Goal: Information Seeking & Learning: Find contact information

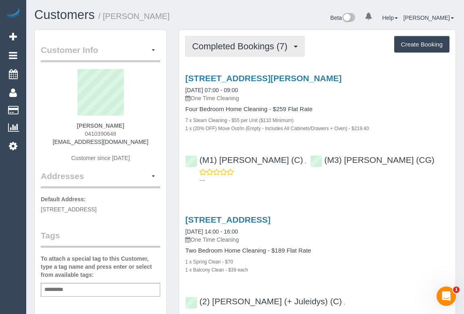
click at [258, 42] on span "Completed Bookings (7)" at bounding box center [241, 46] width 99 height 10
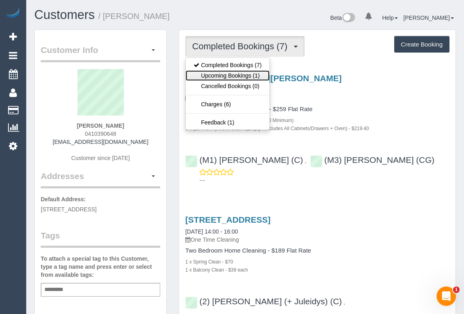
click at [247, 75] on link "Upcoming Bookings (1)" at bounding box center [228, 75] width 84 height 10
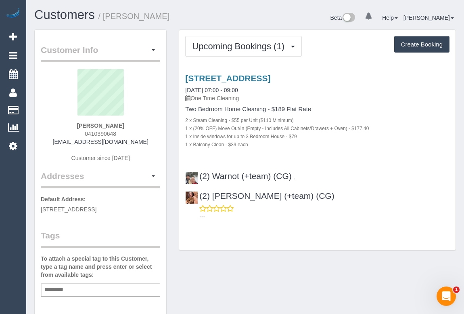
drag, startPoint x: 80, startPoint y: 131, endPoint x: 115, endPoint y: 132, distance: 35.1
click at [115, 132] on div "Gemma Sinclair 0410390648 scruffysinclair@gmail.com Customer since 2023" at bounding box center [100, 119] width 119 height 101
copy span "0410390648"
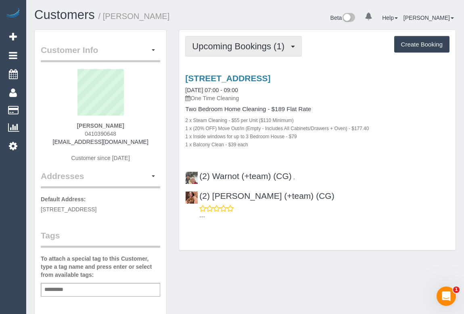
click at [230, 53] on button "Upcoming Bookings (1)" at bounding box center [243, 46] width 117 height 21
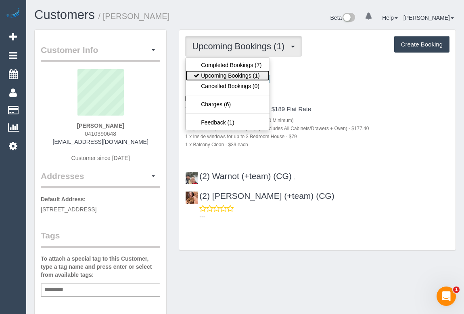
click at [232, 76] on link "Upcoming Bookings (1)" at bounding box center [228, 75] width 84 height 10
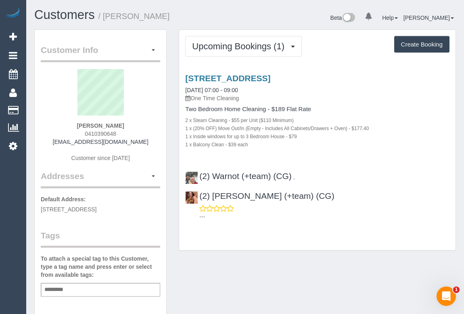
click at [316, 234] on div "Upcoming Bookings (1) Completed Bookings (7) Upcoming Bookings (1) Cancelled Bo…" at bounding box center [317, 143] width 289 height 229
drag, startPoint x: 56, startPoint y: 140, endPoint x: 149, endPoint y: 147, distance: 93.1
click at [149, 147] on div "Gemma Sinclair 0410390648 scruffysinclair@gmail.com Customer since 2023" at bounding box center [100, 119] width 119 height 101
copy div "scruffysinclair@gmail.com"
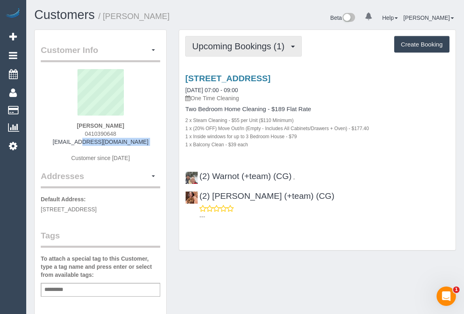
click at [234, 44] on span "Upcoming Bookings (1)" at bounding box center [240, 46] width 96 height 10
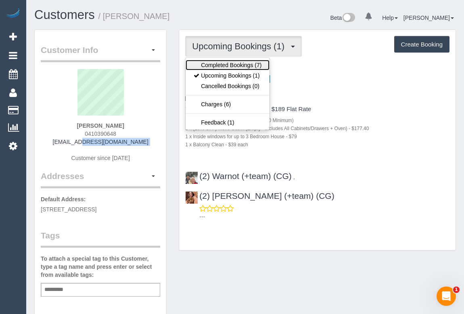
click at [224, 66] on link "Completed Bookings (7)" at bounding box center [228, 65] width 84 height 10
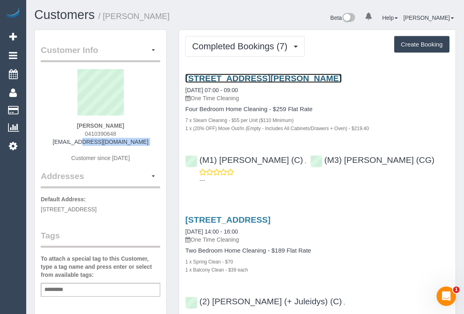
click at [289, 81] on link "9 Nunan Street, Brunswick East, VIC 3057" at bounding box center [263, 77] width 156 height 9
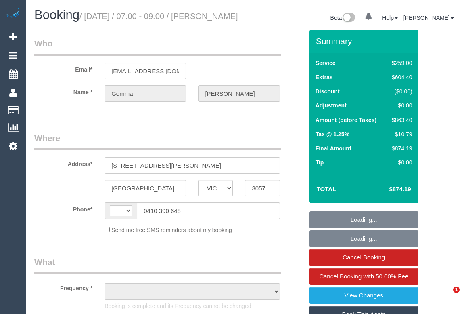
select select "VIC"
select select "object:294"
select select "number:28"
select select "number:14"
select select "number:18"
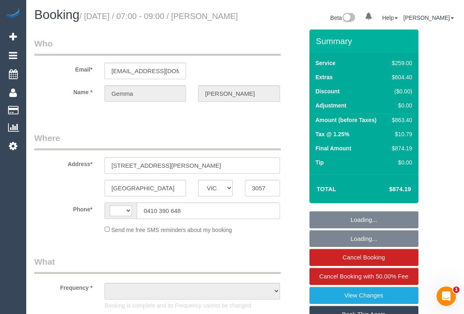
select select "number:24"
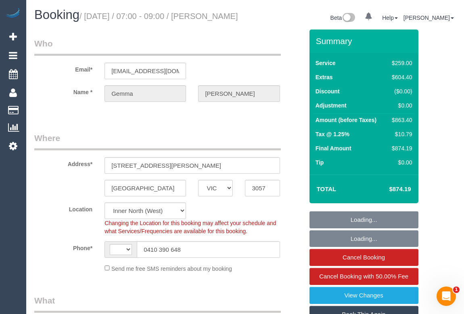
select select "object:967"
select select "string:AU"
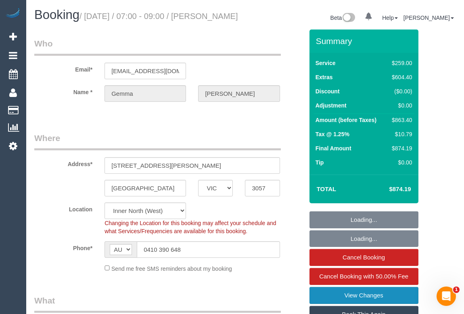
select select "string:stripe-pm_1RiRBk2GScqysDRVqvdgJhBV"
select select "spot1"
click at [356, 302] on link "View Changes" at bounding box center [364, 295] width 109 height 17
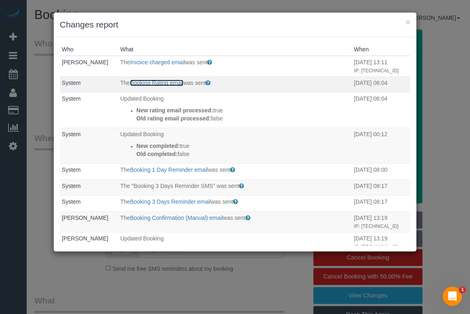
click at [149, 84] on link "Booking Rating email" at bounding box center [156, 83] width 53 height 6
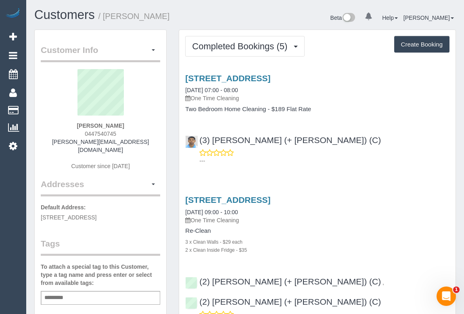
click at [338, 127] on div "[STREET_ADDRESS] [DATE] 07:00 - 08:00 One Time Cleaning Two Bedroom Home Cleani…" at bounding box center [317, 118] width 276 height 102
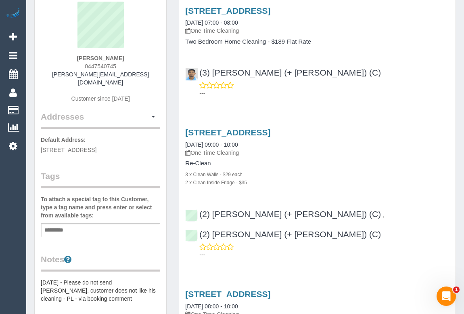
scroll to position [4, 0]
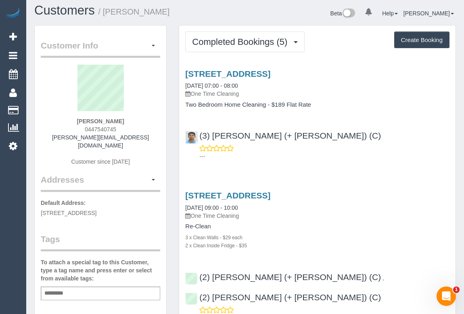
drag, startPoint x: 68, startPoint y: 127, endPoint x: 122, endPoint y: 127, distance: 54.5
click at [122, 127] on div "[PERSON_NAME] 0447540745 [PERSON_NAME][EMAIL_ADDRESS][DOMAIN_NAME] Customer sin…" at bounding box center [100, 119] width 119 height 109
copy span "0447540745"
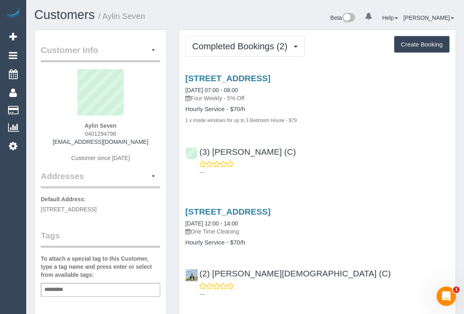
click at [287, 149] on div "(3) Juan Manuel (C) ---" at bounding box center [317, 158] width 276 height 36
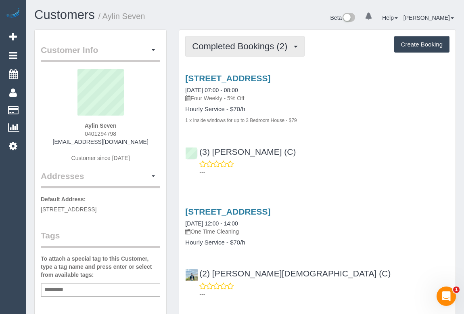
click at [234, 41] on span "Completed Bookings (2)" at bounding box center [241, 46] width 99 height 10
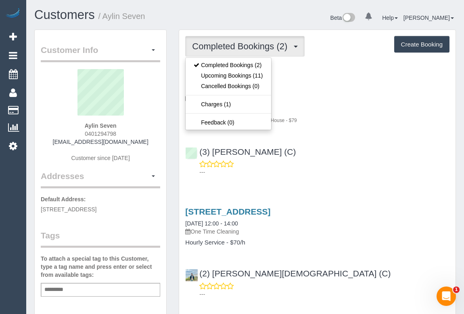
click at [343, 106] on h4 "Hourly Service - $70/h" at bounding box center [317, 109] width 264 height 7
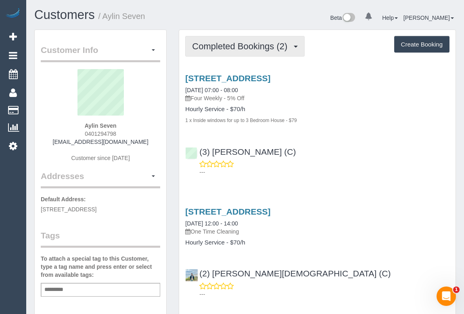
click at [241, 54] on button "Completed Bookings (2)" at bounding box center [244, 46] width 119 height 21
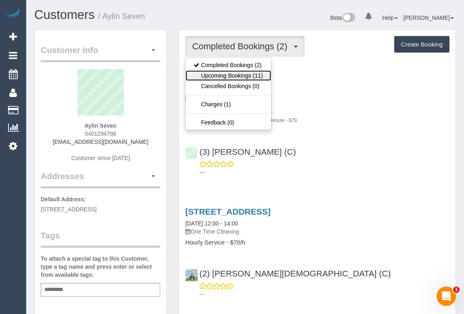
click at [222, 75] on link "Upcoming Bookings (11)" at bounding box center [228, 75] width 85 height 10
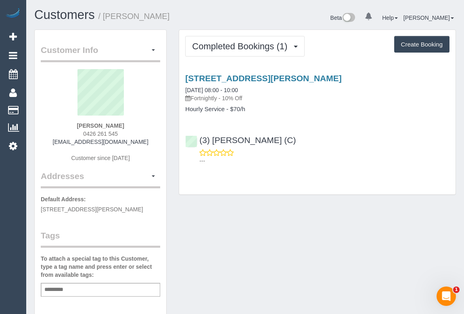
drag, startPoint x: 78, startPoint y: 133, endPoint x: 126, endPoint y: 133, distance: 47.2
click at [126, 133] on div "Jessica King 0426 261 545 jsking17@gmail.com Customer since 2025" at bounding box center [100, 119] width 119 height 101
copy span "0426 261 545"
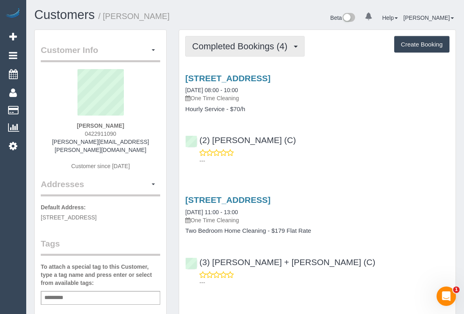
click at [222, 45] on span "Completed Bookings (4)" at bounding box center [241, 46] width 99 height 10
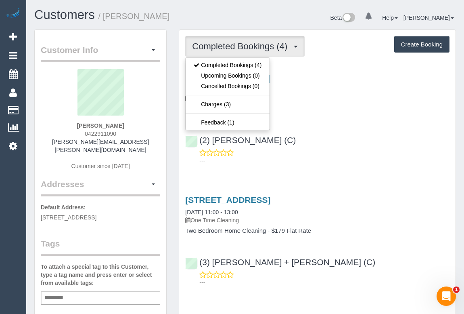
click at [362, 123] on div "18/16 Goodwood Street, Richmond, VIC 3121 12/08/2025 08:00 - 10:00 One Time Cle…" at bounding box center [317, 118] width 276 height 102
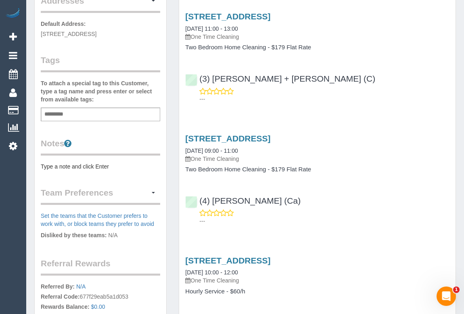
scroll to position [36, 0]
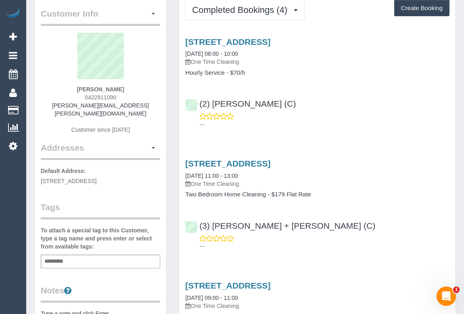
drag, startPoint x: 115, startPoint y: 96, endPoint x: 134, endPoint y: 96, distance: 18.6
click at [134, 96] on div "Michael Carroll 0422911090 michael.carroll@iinet.net.au Customer since 2022" at bounding box center [100, 87] width 119 height 109
copy span "0422911090"
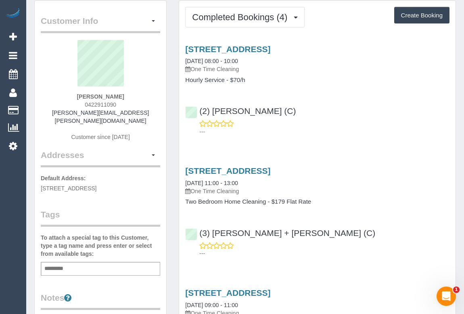
scroll to position [0, 0]
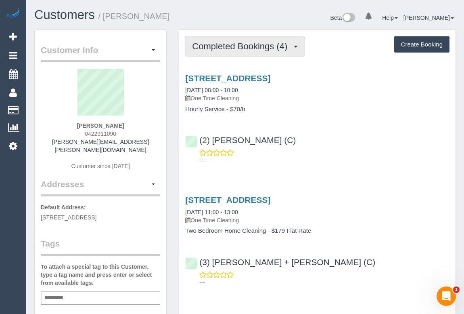
drag, startPoint x: 235, startPoint y: 48, endPoint x: 237, endPoint y: 51, distance: 4.4
click at [235, 48] on span "Completed Bookings (4)" at bounding box center [241, 46] width 99 height 10
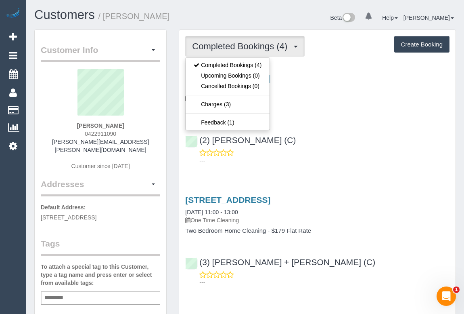
click at [344, 119] on div "18/16 Goodwood Street, Richmond, VIC 3121 12/08/2025 08:00 - 10:00 One Time Cle…" at bounding box center [317, 118] width 276 height 102
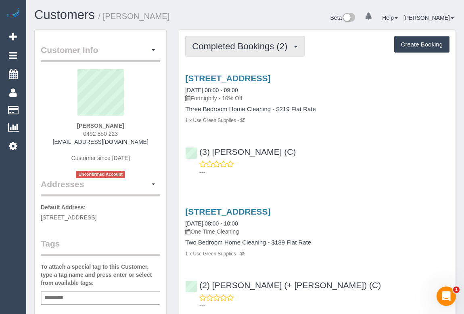
click at [221, 54] on button "Completed Bookings (2)" at bounding box center [244, 46] width 119 height 21
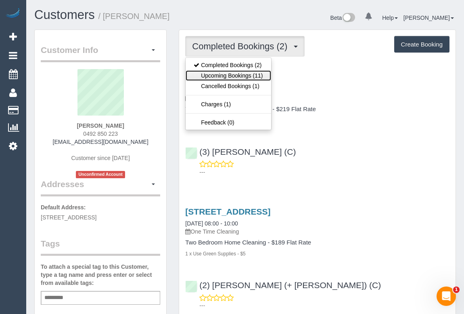
click at [220, 74] on link "Upcoming Bookings (11)" at bounding box center [228, 75] width 85 height 10
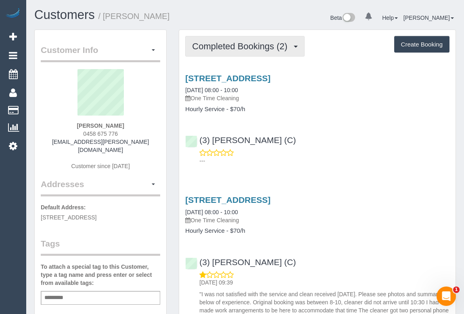
click at [226, 50] on span "Completed Bookings (2)" at bounding box center [241, 46] width 99 height 10
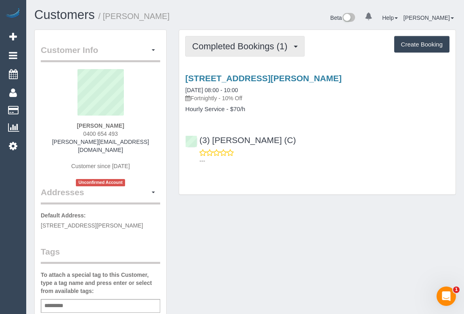
click at [238, 49] on span "Completed Bookings (1)" at bounding box center [241, 46] width 99 height 10
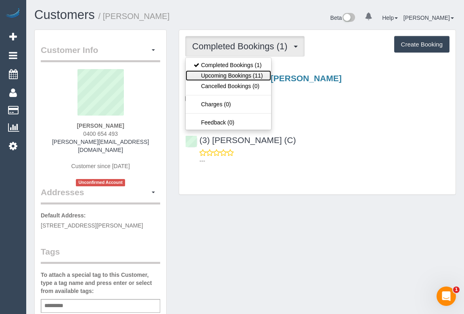
click at [226, 77] on link "Upcoming Bookings (11)" at bounding box center [228, 75] width 85 height 10
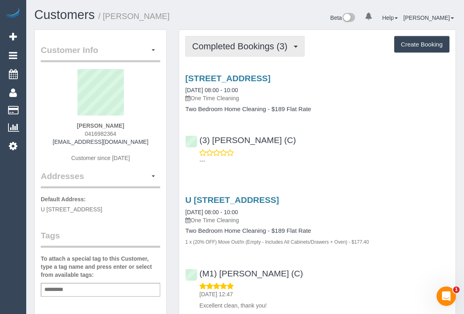
click at [235, 53] on button "Completed Bookings (3)" at bounding box center [244, 46] width 119 height 21
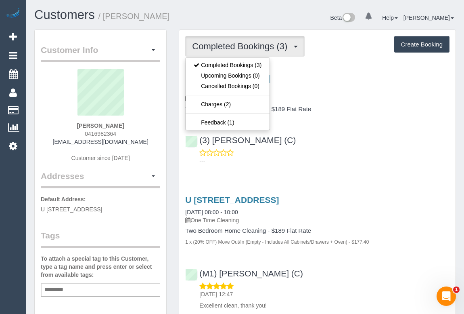
click at [356, 133] on div "(3) [PERSON_NAME] (C) ---" at bounding box center [317, 146] width 276 height 36
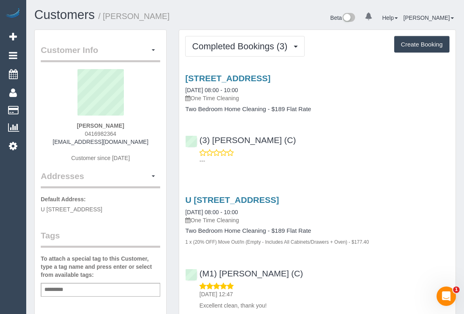
drag, startPoint x: 85, startPoint y: 132, endPoint x: 119, endPoint y: 132, distance: 34.3
click at [119, 132] on div "[PERSON_NAME] 0416982364 [EMAIL_ADDRESS][DOMAIN_NAME] Customer since [DATE]" at bounding box center [100, 119] width 119 height 101
copy span "0416982364"
drag, startPoint x: 55, startPoint y: 142, endPoint x: 153, endPoint y: 143, distance: 98.5
click at [153, 143] on div "Caitlin Wilson 0416982364 caitlinashleighwilson@gmail.com Customer since 2025" at bounding box center [100, 119] width 119 height 101
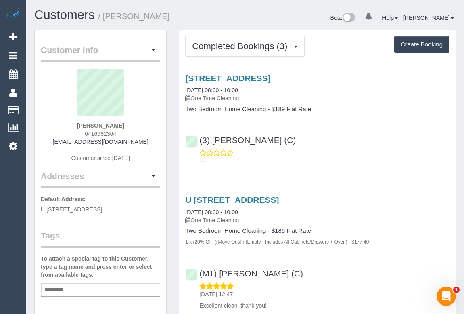
copy link "caitlinashleighwilson@gmail.com"
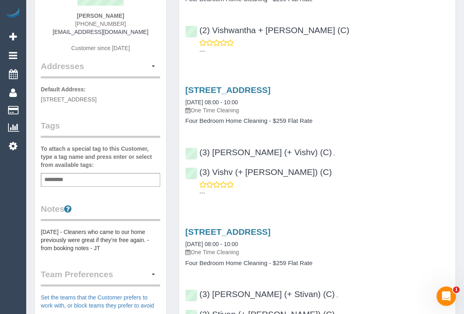
scroll to position [257, 0]
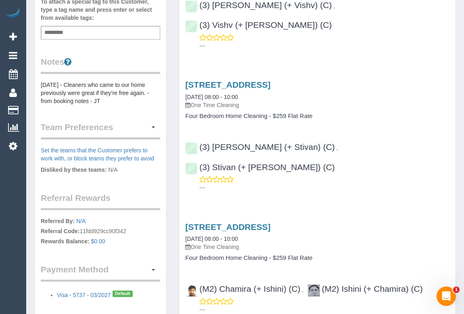
click at [388, 222] on div "[STREET_ADDRESS] [DATE] 08:00 - 10:00 One Time Cleaning" at bounding box center [317, 236] width 264 height 29
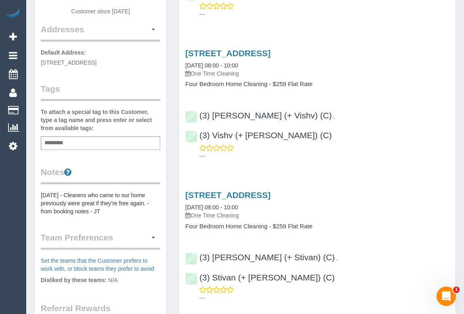
scroll to position [0, 0]
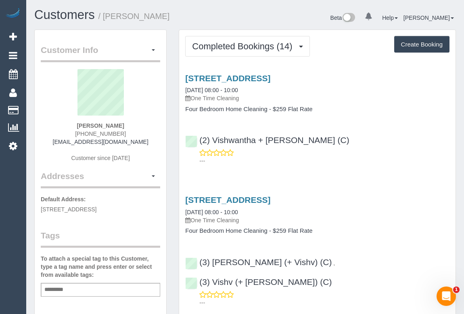
click at [385, 140] on div "(2) Vishwantha + [PERSON_NAME] (C) ---" at bounding box center [317, 146] width 276 height 36
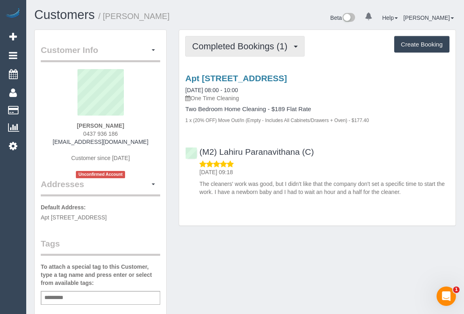
click at [250, 51] on button "Completed Bookings (1)" at bounding box center [244, 46] width 119 height 21
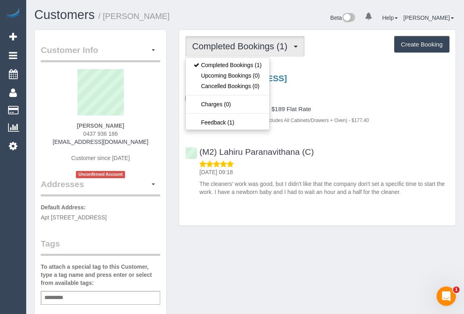
click at [372, 118] on div "1 x (20% OFF) Move Out/In (Empty - Includes All Cabinets/Drawers + Oven) - $177…" at bounding box center [317, 120] width 264 height 8
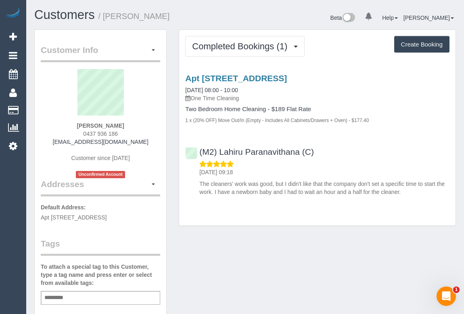
click at [230, 260] on div "Customer Info Edit Contact Info Send Message Email Preferences Special Sales Ta…" at bounding box center [245, 303] width 434 height 549
drag, startPoint x: 68, startPoint y: 142, endPoint x: 141, endPoint y: 143, distance: 73.5
click at [141, 143] on div "Ale Jall 0437 936 186 alejitahall@hotmail.com Customer since 2025 Unconfirmed A…" at bounding box center [100, 123] width 119 height 109
copy link "alejitahall@hotmail.com"
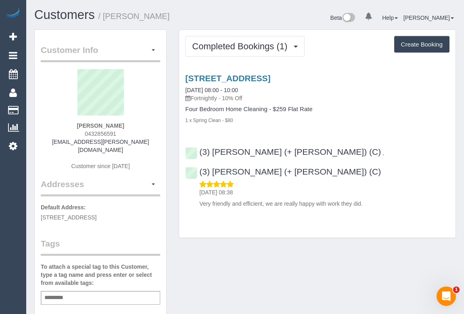
drag, startPoint x: 75, startPoint y: 123, endPoint x: 128, endPoint y: 123, distance: 53.3
click at [128, 123] on div "Marie-Anne Cam 0432856591 cam.marie@ymail.com Customer since 2025" at bounding box center [100, 123] width 119 height 109
copy strong "Marie-Anne Cam"
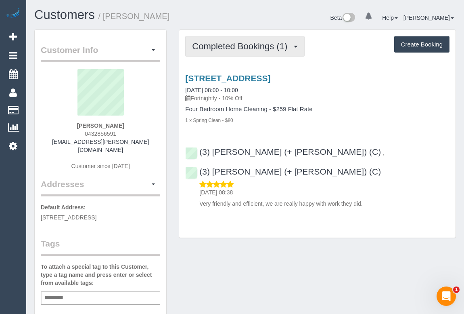
click at [241, 52] on button "Completed Bookings (1)" at bounding box center [244, 46] width 119 height 21
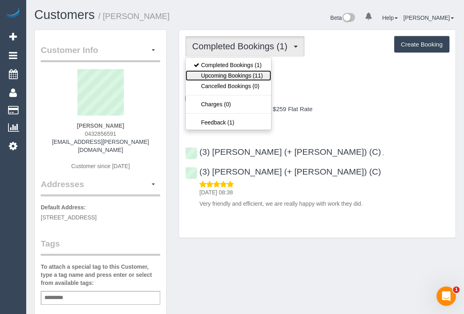
click at [236, 76] on link "Upcoming Bookings (11)" at bounding box center [228, 75] width 85 height 10
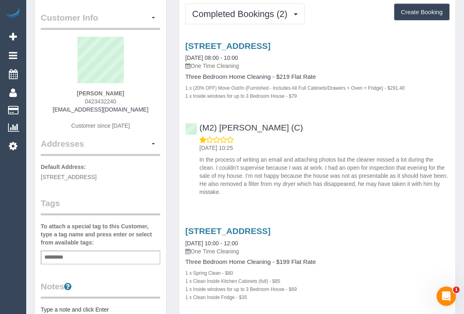
scroll to position [110, 0]
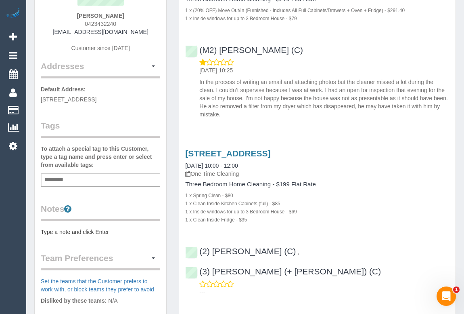
click at [75, 174] on div "Add a tag" at bounding box center [100, 180] width 119 height 14
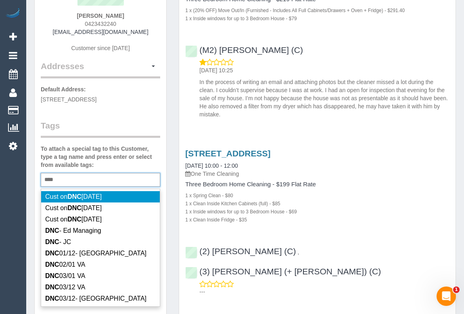
click at [70, 174] on div "*** DNC" at bounding box center [100, 180] width 119 height 14
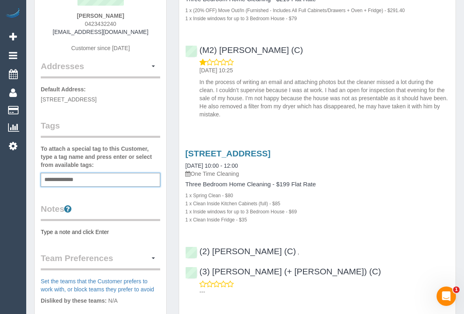
type input "**********"
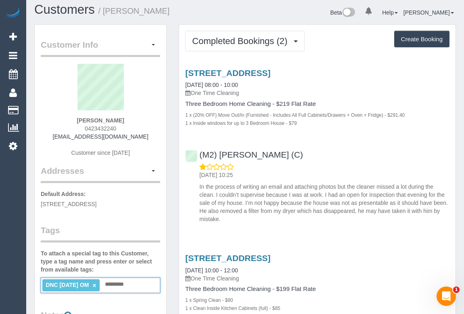
scroll to position [0, 0]
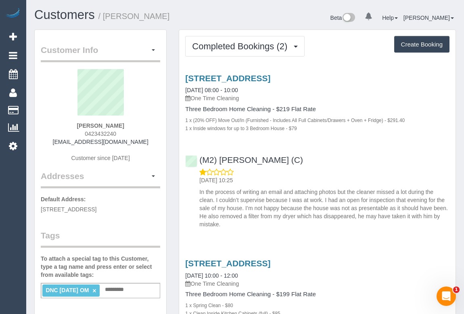
drag, startPoint x: 80, startPoint y: 124, endPoint x: 124, endPoint y: 124, distance: 44.4
click at [124, 124] on div "[PERSON_NAME] 0423432240 [EMAIL_ADDRESS][DOMAIN_NAME] Customer since [DATE]" at bounding box center [100, 119] width 119 height 101
copy strong "[PERSON_NAME]"
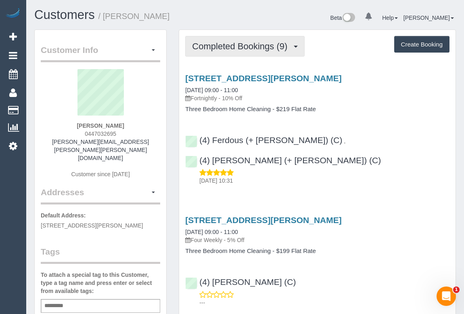
click at [228, 44] on span "Completed Bookings (9)" at bounding box center [241, 46] width 99 height 10
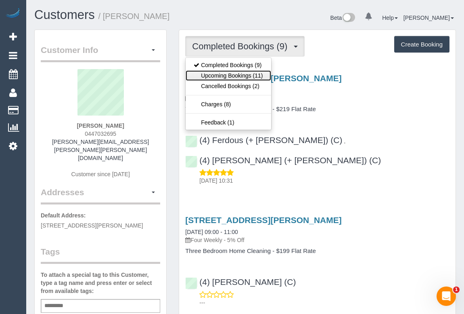
click at [233, 78] on link "Upcoming Bookings (11)" at bounding box center [228, 75] width 85 height 10
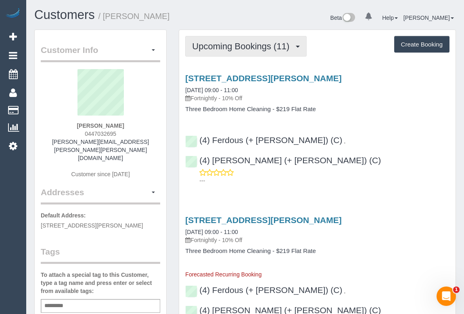
click at [234, 51] on button "Upcoming Bookings (11)" at bounding box center [245, 46] width 121 height 21
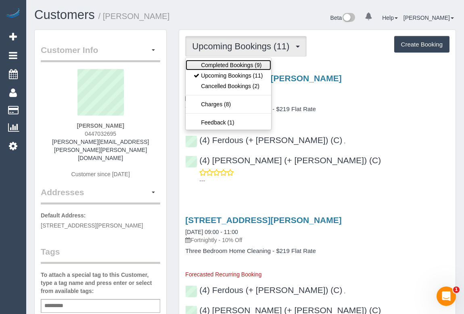
click at [232, 67] on link "Completed Bookings (9)" at bounding box center [228, 65] width 85 height 10
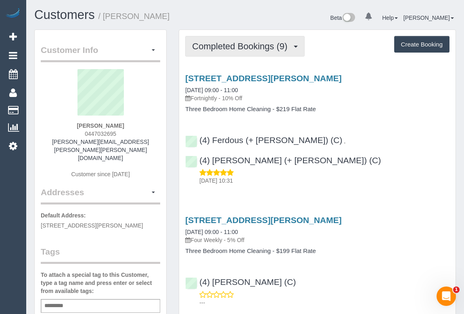
click at [241, 46] on span "Completed Bookings (9)" at bounding box center [241, 46] width 99 height 10
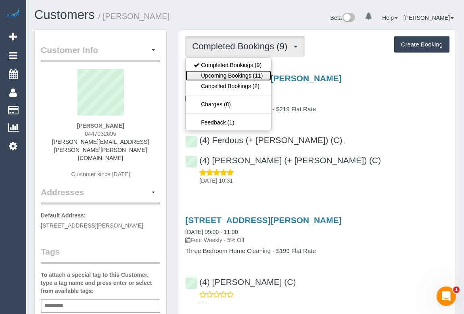
click at [228, 73] on link "Upcoming Bookings (11)" at bounding box center [228, 75] width 85 height 10
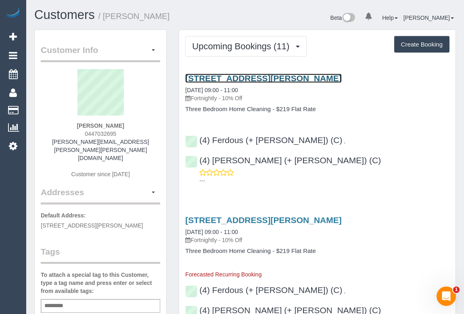
click at [247, 75] on link "[STREET_ADDRESS][PERSON_NAME]" at bounding box center [263, 77] width 156 height 9
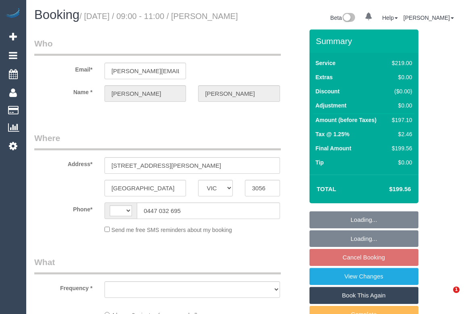
select select "VIC"
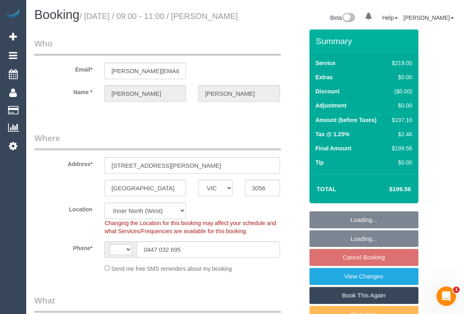
select select "string:AU"
select select "number:28"
select select "number:16"
select select "number:19"
select select "number:22"
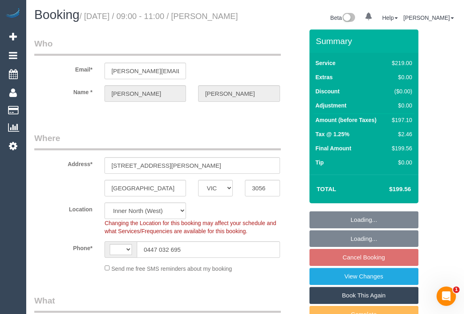
select select "number:34"
select select "number:13"
select select "string:stripe-pm_1PAi9H2GScqysDRVOtAcocXW"
select select "object:781"
select select "spot3"
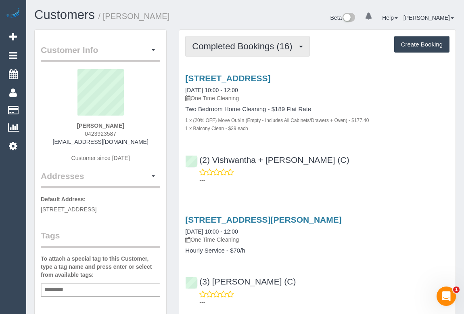
click at [253, 50] on span "Completed Bookings (16)" at bounding box center [244, 46] width 104 height 10
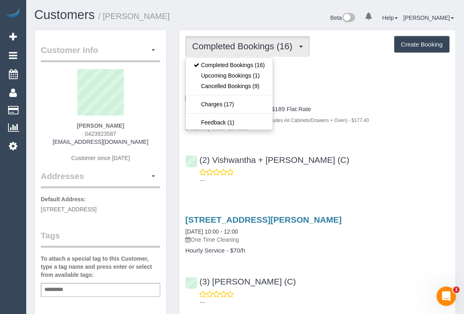
click at [362, 181] on p "---" at bounding box center [324, 180] width 250 height 8
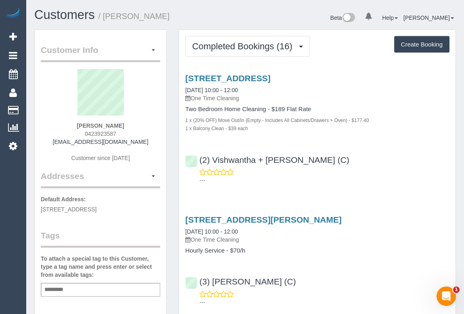
click at [425, 176] on p "---" at bounding box center [324, 180] width 250 height 8
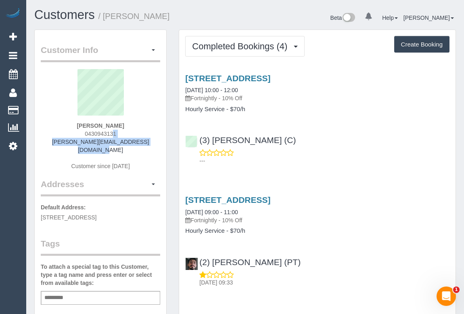
drag, startPoint x: 81, startPoint y: 133, endPoint x: 146, endPoint y: 139, distance: 65.3
click at [146, 139] on div "[PERSON_NAME] 0430943131 [PERSON_NAME][EMAIL_ADDRESS][DOMAIN_NAME] Customer sin…" at bounding box center [100, 123] width 119 height 109
copy div "0430943131 [PERSON_NAME][EMAIL_ADDRESS][DOMAIN_NAME]"
click at [129, 133] on div "[PERSON_NAME] 0430943131 [PERSON_NAME][EMAIL_ADDRESS][DOMAIN_NAME] Customer sin…" at bounding box center [100, 123] width 119 height 109
drag, startPoint x: 123, startPoint y: 133, endPoint x: 74, endPoint y: 133, distance: 48.8
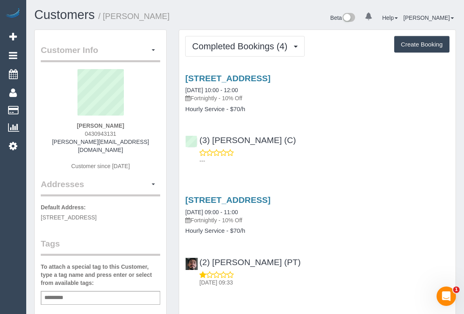
click at [74, 133] on div "[PERSON_NAME] 0430943131 [PERSON_NAME][EMAIL_ADDRESS][DOMAIN_NAME] Customer sin…" at bounding box center [100, 123] width 119 height 109
copy span "0430943131"
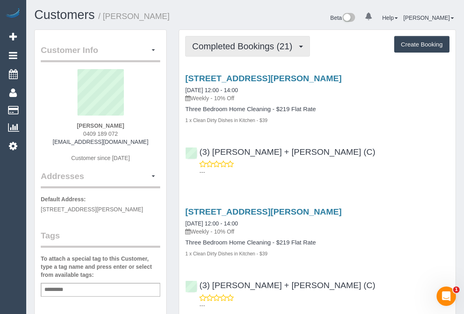
drag, startPoint x: 234, startPoint y: 46, endPoint x: 230, endPoint y: 77, distance: 31.3
click at [234, 46] on span "Completed Bookings (21)" at bounding box center [244, 46] width 104 height 10
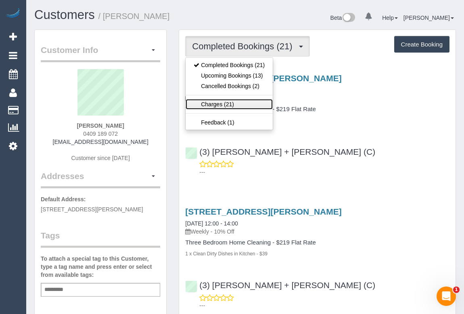
click at [220, 105] on link "Charges (21)" at bounding box center [229, 104] width 87 height 10
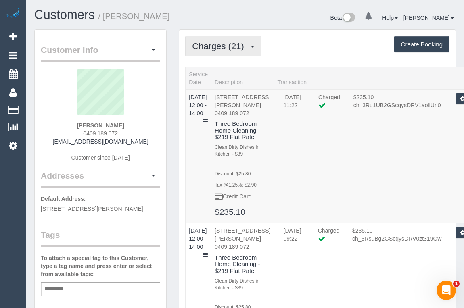
click at [222, 50] on button "Charges (21)" at bounding box center [223, 46] width 76 height 21
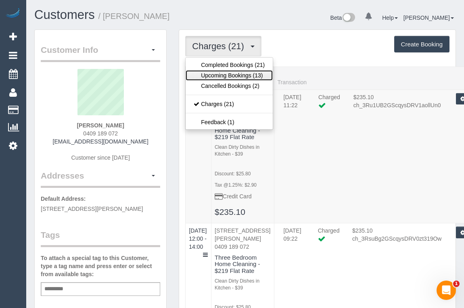
click at [221, 74] on link "Upcoming Bookings (13)" at bounding box center [229, 75] width 87 height 10
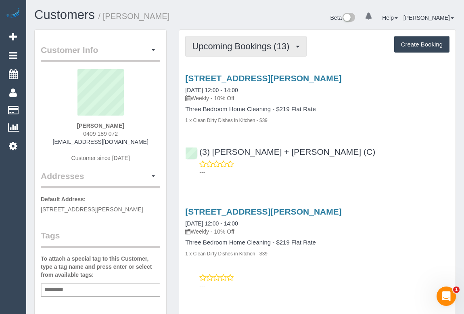
click at [240, 46] on span "Upcoming Bookings (13)" at bounding box center [242, 46] width 101 height 10
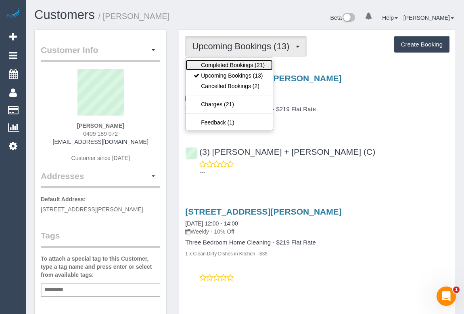
click at [234, 62] on link "Completed Bookings (21)" at bounding box center [229, 65] width 87 height 10
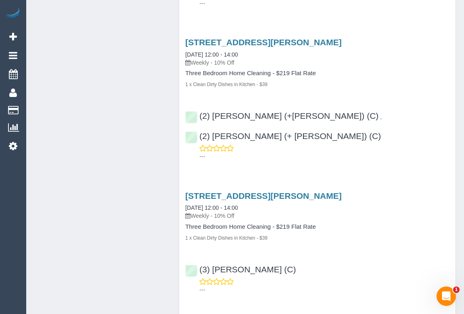
scroll to position [1386, 0]
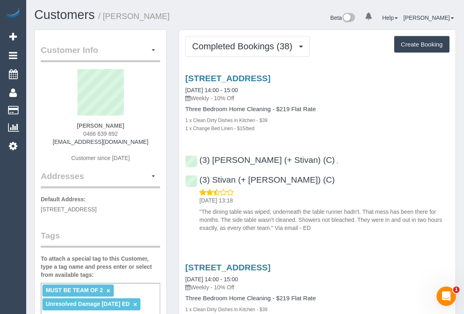
drag, startPoint x: 73, startPoint y: 131, endPoint x: 130, endPoint y: 133, distance: 57.8
click at [130, 133] on div "[PERSON_NAME] 0466 639 892 [EMAIL_ADDRESS][DOMAIN_NAME] Customer since [DATE]" at bounding box center [100, 119] width 119 height 101
copy span "0466 639 892"
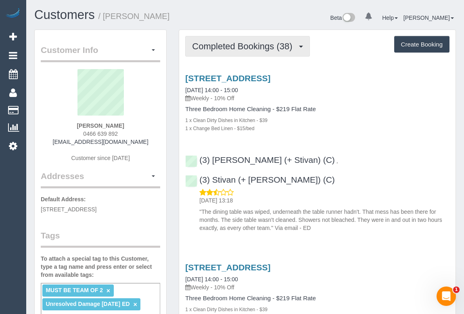
drag, startPoint x: 260, startPoint y: 49, endPoint x: 254, endPoint y: 59, distance: 11.8
click at [260, 48] on span "Completed Bookings (38)" at bounding box center [244, 46] width 104 height 10
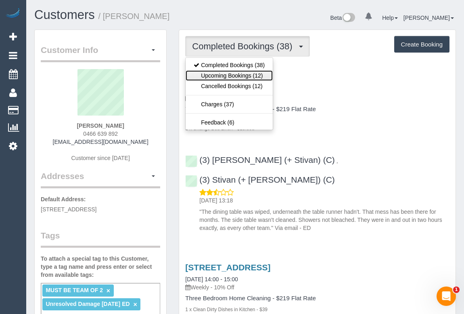
click at [247, 71] on link "Upcoming Bookings (12)" at bounding box center [229, 75] width 87 height 10
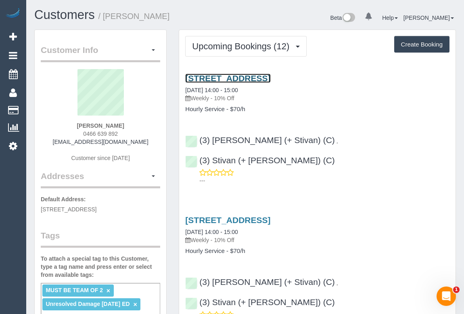
click at [270, 76] on link "[STREET_ADDRESS]" at bounding box center [227, 77] width 85 height 9
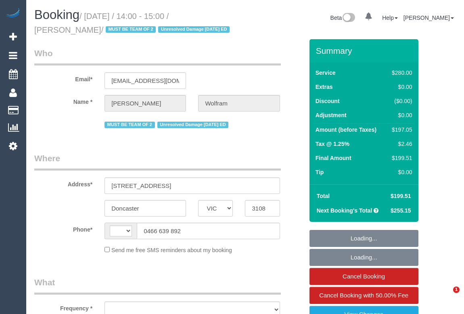
select select "VIC"
select select "string:stripe-pm_1QyhYY2GScqysDRVoCbMWQdV"
select select "string:AU"
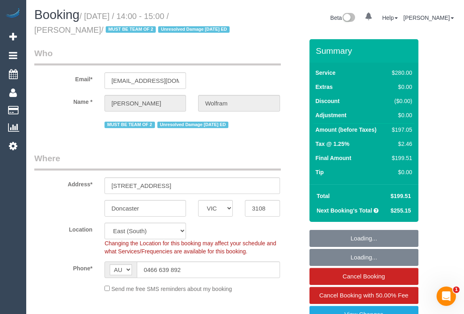
select select "object:885"
select select "2"
select select "number:27"
select select "number:14"
select select "number:18"
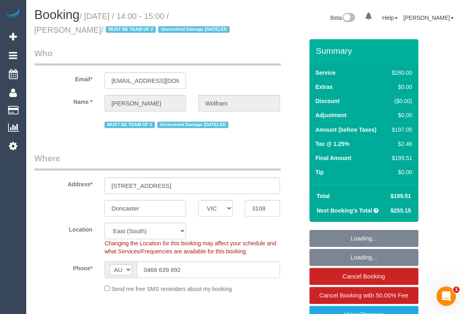
select select "number:22"
select select "number:35"
select select "number:12"
select select "object:890"
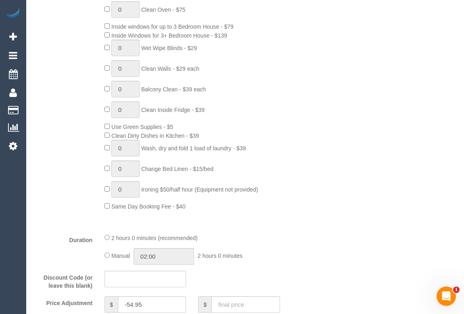
scroll to position [440, 0]
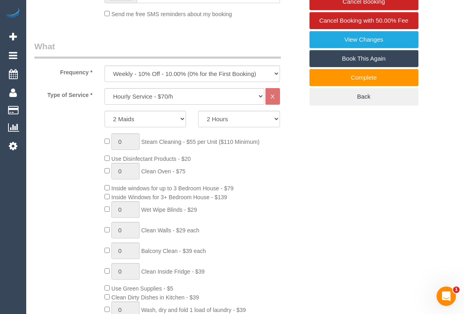
scroll to position [330, 0]
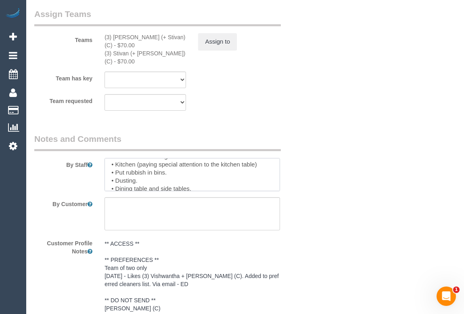
scroll to position [64, 0]
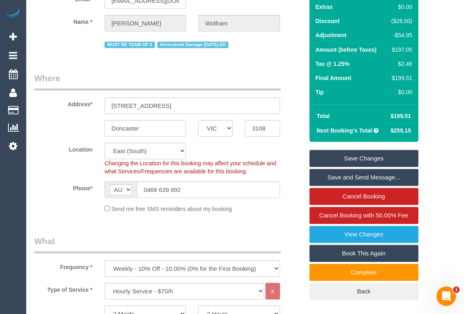
scroll to position [146, 0]
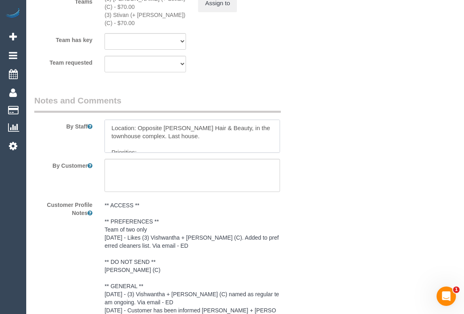
scroll to position [20, 0]
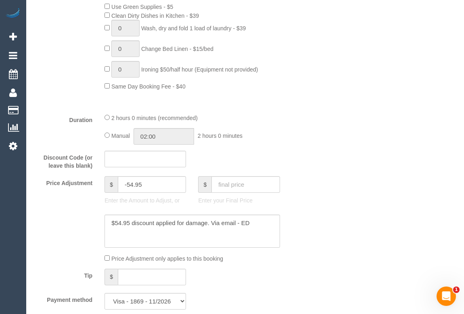
scroll to position [662, 0]
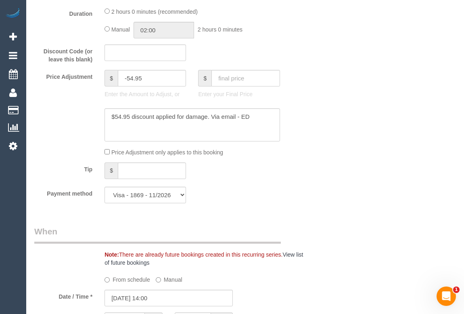
click at [363, 48] on div "Who Email* josiewolfram@outlook.com Name * Josie Wolfram MUST BE TEAM OF 2 Unre…" at bounding box center [245, 290] width 422 height 1826
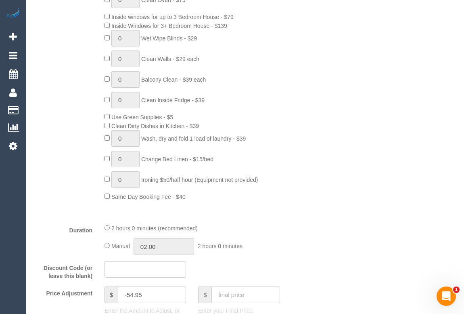
scroll to position [368, 0]
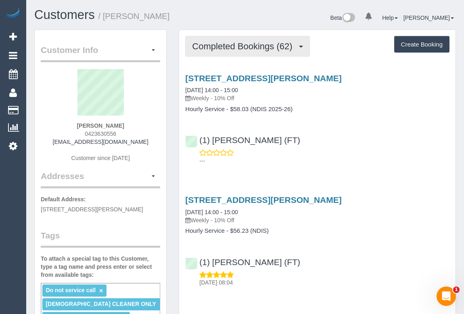
click at [234, 44] on span "Completed Bookings (62)" at bounding box center [244, 46] width 104 height 10
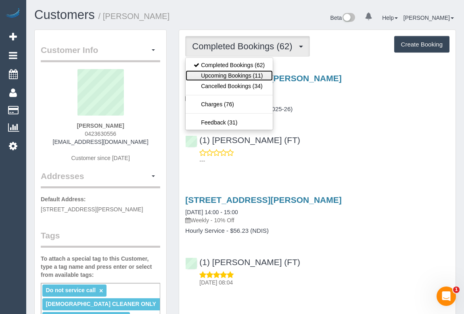
click at [230, 73] on link "Upcoming Bookings (11)" at bounding box center [229, 75] width 87 height 10
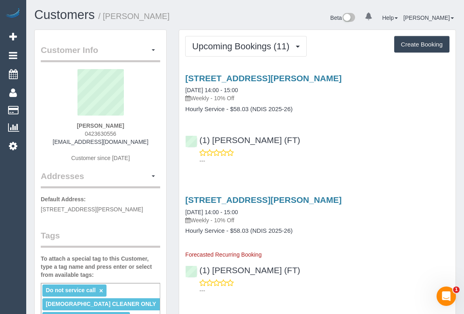
click at [339, 143] on div "(1) [PERSON_NAME] (FT) ---" at bounding box center [317, 146] width 276 height 36
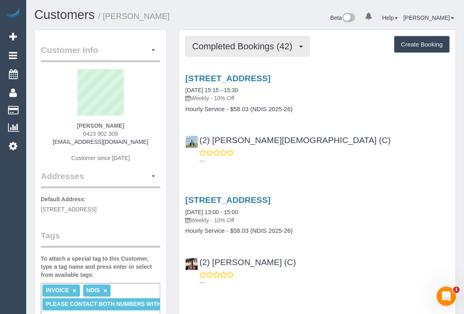
drag, startPoint x: 247, startPoint y: 49, endPoint x: 245, endPoint y: 65, distance: 16.2
click at [247, 49] on span "Completed Bookings (42)" at bounding box center [244, 46] width 104 height 10
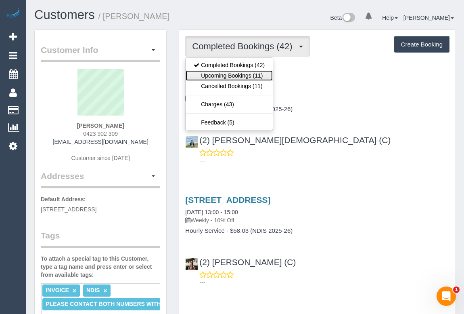
click at [243, 76] on link "Upcoming Bookings (11)" at bounding box center [229, 75] width 87 height 10
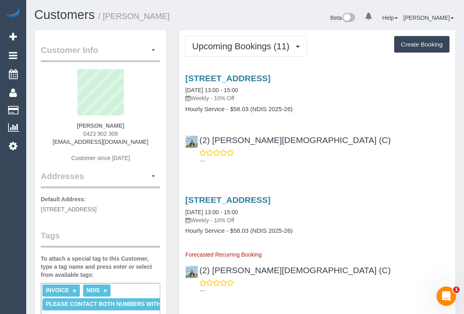
drag, startPoint x: 77, startPoint y: 131, endPoint x: 138, endPoint y: 131, distance: 60.5
click at [138, 131] on div "[PERSON_NAME] 0423 902 309 [EMAIL_ADDRESS][DOMAIN_NAME] Customer since [DATE]" at bounding box center [100, 119] width 119 height 101
copy span "0423 902 309"
click at [332, 120] on div "[STREET_ADDRESS] [DATE] 13:00 - 15:00 Weekly - 10% Off Hourly Service - $58.03 …" at bounding box center [317, 118] width 276 height 102
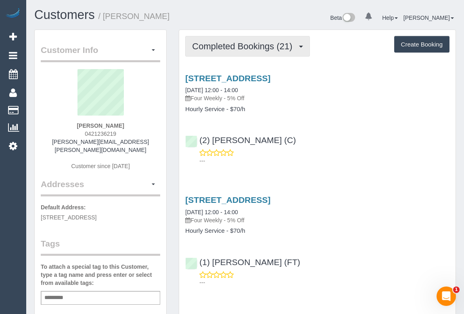
click at [240, 48] on span "Completed Bookings (21)" at bounding box center [244, 46] width 104 height 10
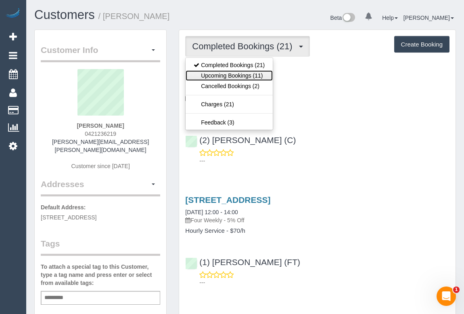
click at [229, 75] on link "Upcoming Bookings (11)" at bounding box center [229, 75] width 87 height 10
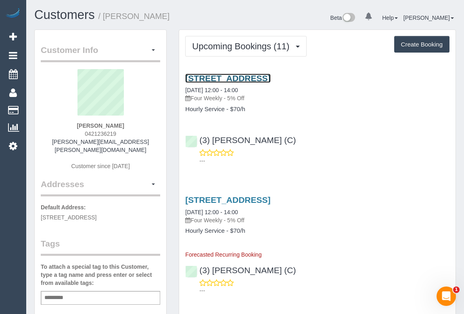
click at [247, 73] on link "[STREET_ADDRESS]" at bounding box center [227, 77] width 85 height 9
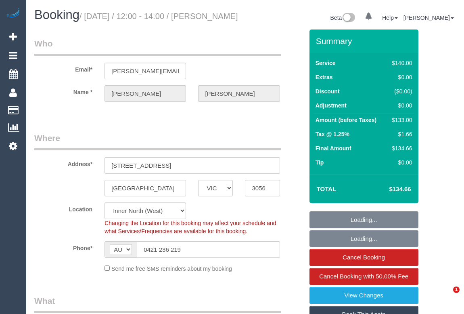
select select "VIC"
select select "number:27"
select select "number:16"
select select "number:19"
select select "number:22"
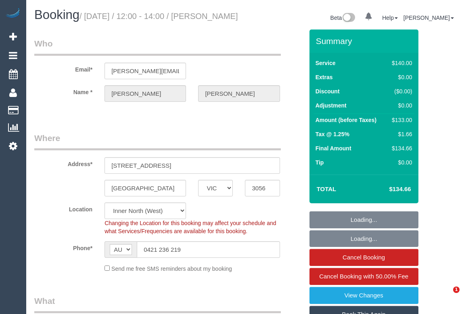
select select "number:34"
select select "number:26"
select select "spot1"
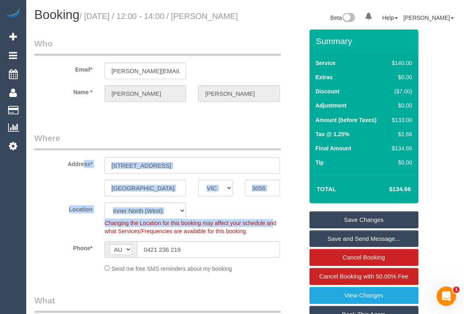
click at [255, 223] on div "Location [GEOGRAPHIC_DATA] (North) East (South) [GEOGRAPHIC_DATA] (East) [GEOGR…" at bounding box center [168, 218] width 281 height 33
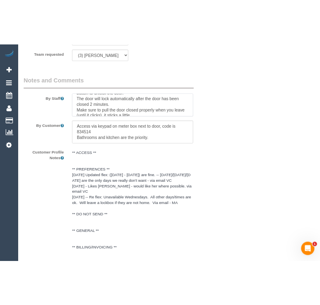
scroll to position [40, 0]
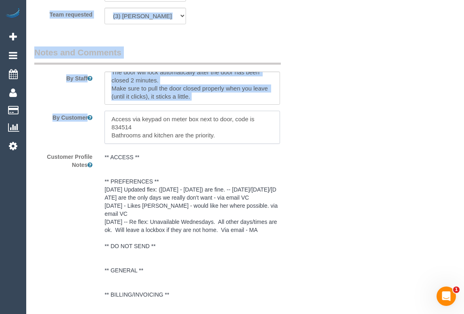
click at [234, 144] on textarea at bounding box center [192, 127] width 175 height 33
drag, startPoint x: 226, startPoint y: 145, endPoint x: 117, endPoint y: 141, distance: 109.4
click at [117, 141] on textarea at bounding box center [192, 127] width 175 height 33
drag, startPoint x: 109, startPoint y: 144, endPoint x: 201, endPoint y: 146, distance: 92.0
click at [201, 144] on textarea at bounding box center [192, 127] width 175 height 33
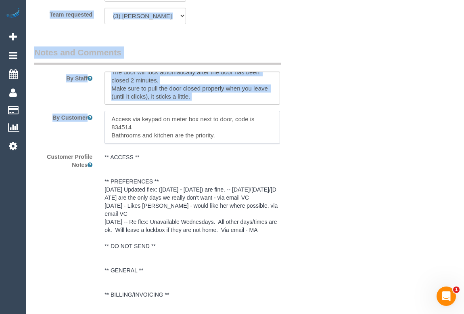
drag, startPoint x: 216, startPoint y: 145, endPoint x: 120, endPoint y: 145, distance: 96.0
click at [120, 144] on textarea at bounding box center [192, 127] width 175 height 33
click at [115, 144] on textarea at bounding box center [192, 127] width 175 height 33
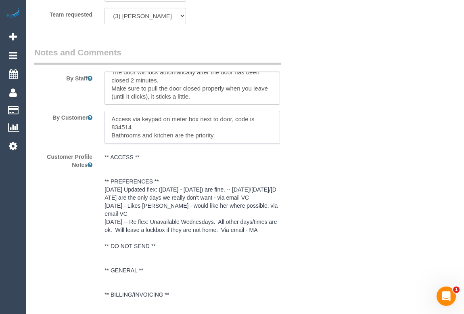
click at [115, 144] on textarea at bounding box center [192, 127] width 175 height 33
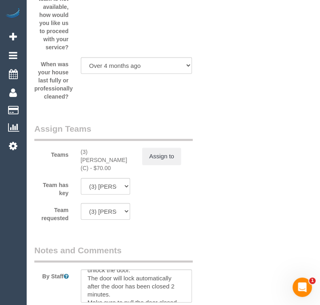
scroll to position [48, 0]
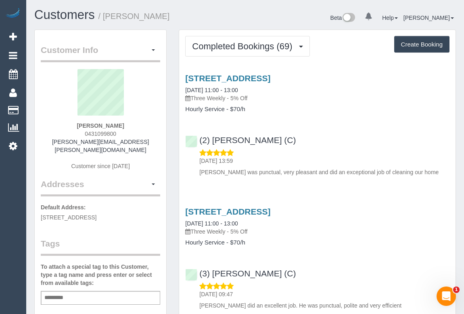
click at [222, 21] on h1 "Customers / [PERSON_NAME]" at bounding box center [136, 15] width 205 height 14
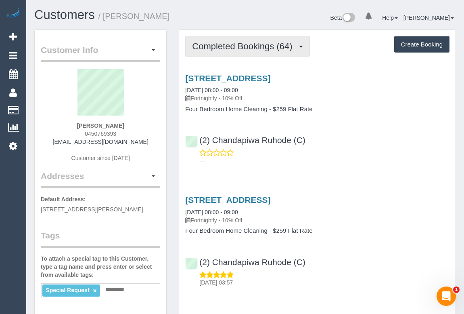
click at [261, 50] on button "Completed Bookings (64)" at bounding box center [247, 46] width 124 height 21
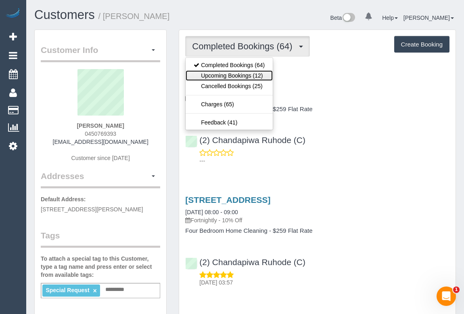
click at [237, 73] on link "Upcoming Bookings (12)" at bounding box center [229, 75] width 87 height 10
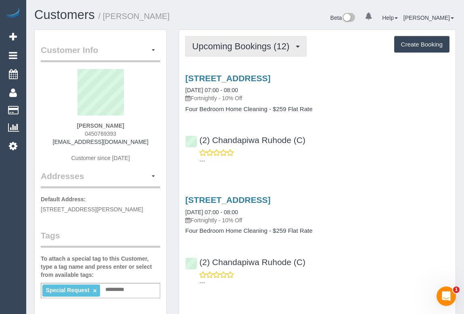
click at [231, 46] on span "Upcoming Bookings (12)" at bounding box center [242, 46] width 101 height 10
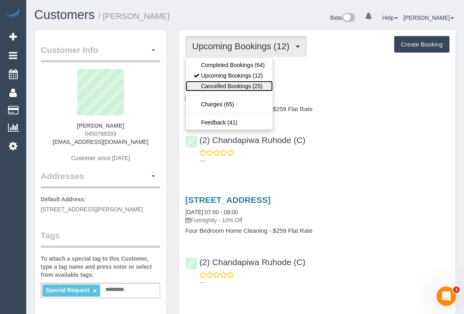
click at [225, 87] on link "Cancelled Bookings (25)" at bounding box center [229, 86] width 87 height 10
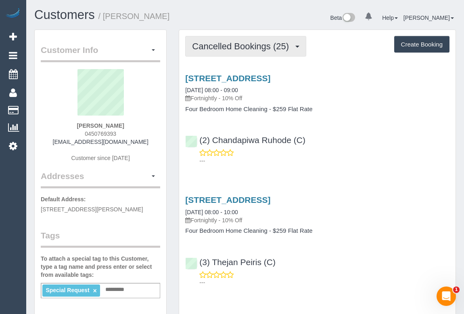
click at [245, 44] on span "Cancelled Bookings (25)" at bounding box center [242, 46] width 101 height 10
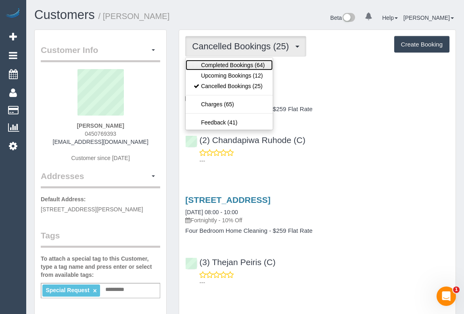
click at [239, 62] on link "Completed Bookings (64)" at bounding box center [229, 65] width 87 height 10
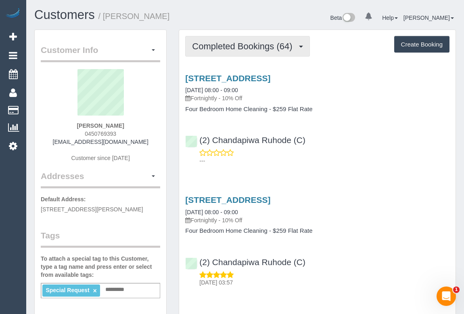
click at [227, 43] on span "Completed Bookings (64)" at bounding box center [244, 46] width 104 height 10
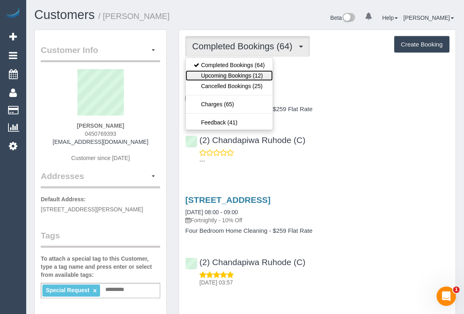
click at [220, 77] on link "Upcoming Bookings (12)" at bounding box center [229, 75] width 87 height 10
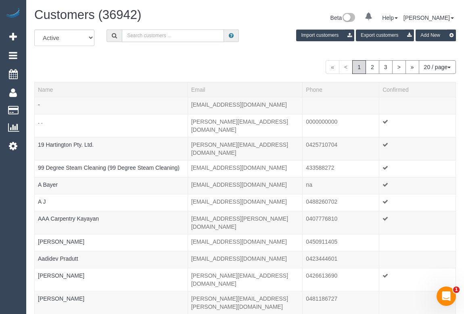
click at [176, 36] on input "text" at bounding box center [173, 35] width 102 height 13
type input "Carol Elliott"
click at [169, 34] on input "Carol Elliott" at bounding box center [173, 35] width 102 height 13
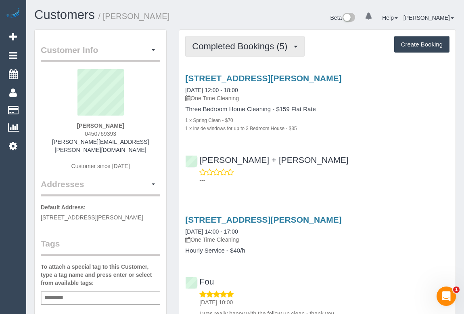
click at [245, 48] on span "Completed Bookings (5)" at bounding box center [241, 46] width 99 height 10
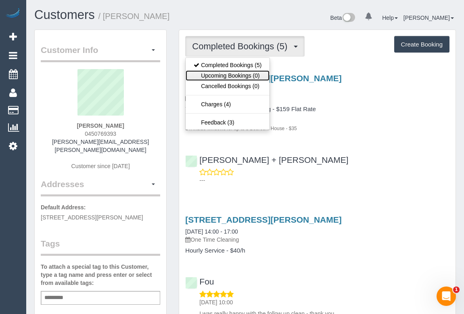
click at [236, 75] on link "Upcoming Bookings (0)" at bounding box center [228, 75] width 84 height 10
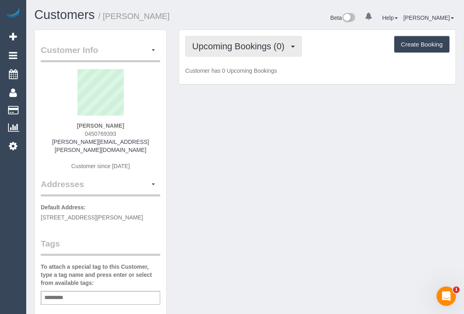
click at [239, 51] on button "Upcoming Bookings (0)" at bounding box center [243, 46] width 117 height 21
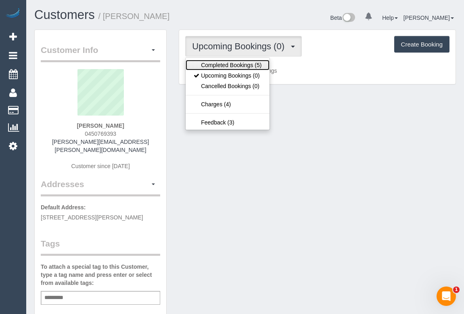
click at [240, 61] on link "Completed Bookings (5)" at bounding box center [228, 65] width 84 height 10
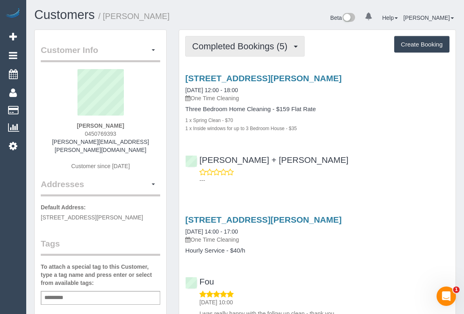
click at [243, 47] on span "Completed Bookings (5)" at bounding box center [241, 46] width 99 height 10
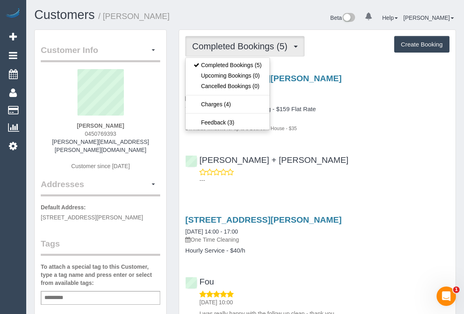
click at [398, 144] on div "32 Haig Street, Heidelberg Heights, VIC 3081 24/02/2017 12:00 - 18:00 One Time …" at bounding box center [317, 127] width 276 height 121
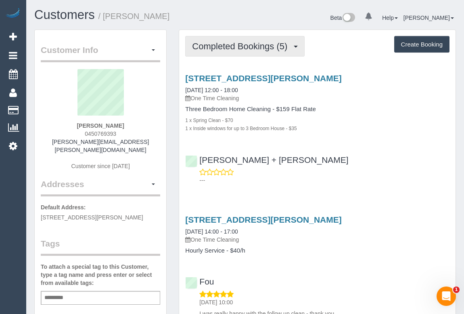
click at [257, 47] on span "Completed Bookings (5)" at bounding box center [241, 46] width 99 height 10
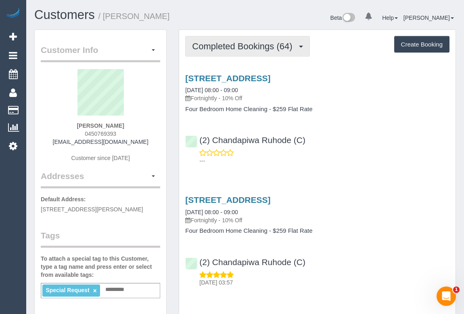
click at [243, 48] on span "Completed Bookings (64)" at bounding box center [244, 46] width 104 height 10
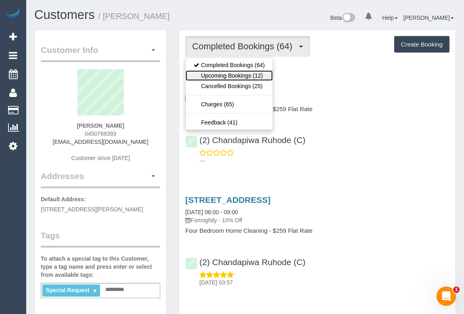
click at [231, 76] on link "Upcoming Bookings (12)" at bounding box center [229, 75] width 87 height 10
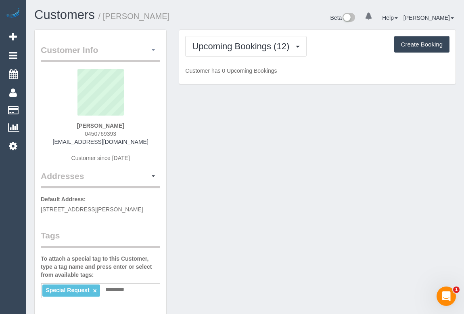
click at [154, 47] on button "button" at bounding box center [153, 50] width 14 height 13
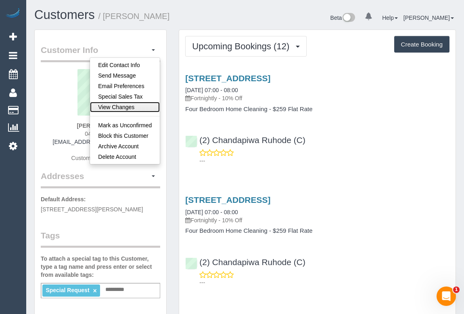
click at [130, 107] on link "View Changes" at bounding box center [125, 107] width 70 height 10
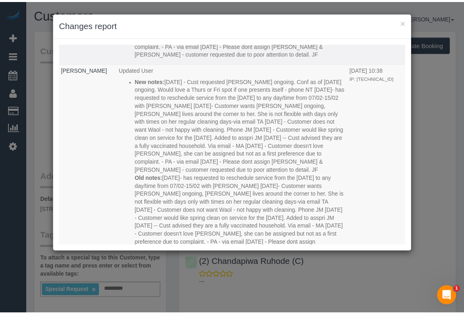
scroll to position [220, 0]
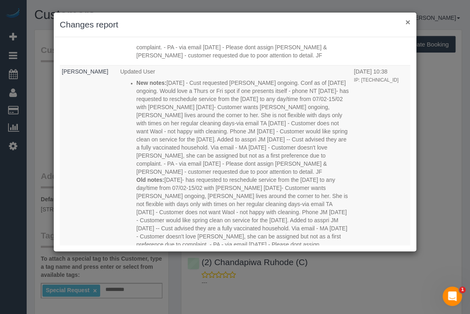
click at [410, 23] on button "×" at bounding box center [407, 22] width 5 height 8
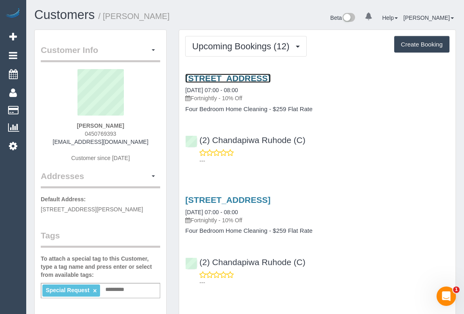
click at [259, 76] on link "6 Hartland Way, Eltham, VIC 3095" at bounding box center [227, 77] width 85 height 9
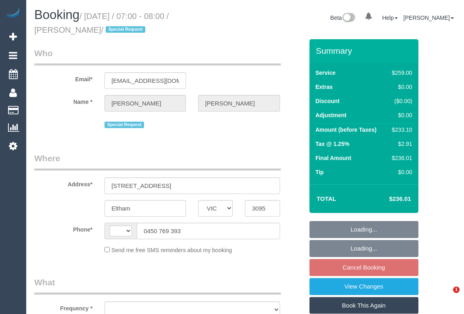
select select "VIC"
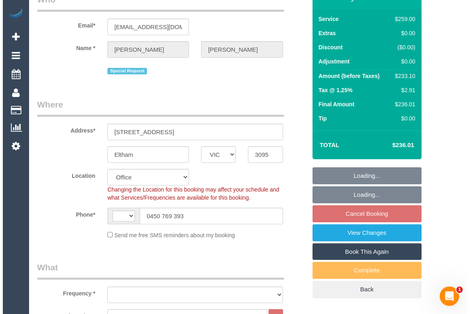
scroll to position [110, 0]
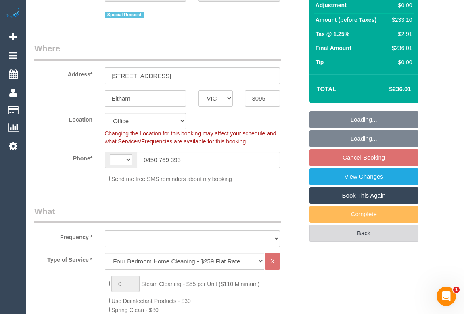
select select "string:AU"
select select "object:684"
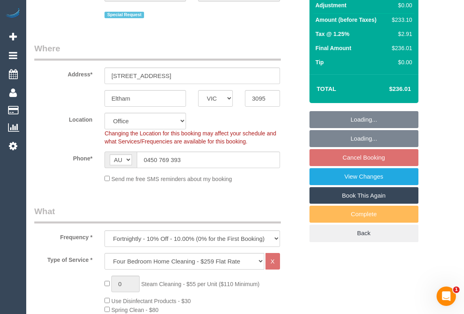
select select "string:stripe-pm_1Q8WQ92GScqysDRV1o1SPwVG"
select select "number:30"
select select "number:14"
select select "number:19"
select select "number:24"
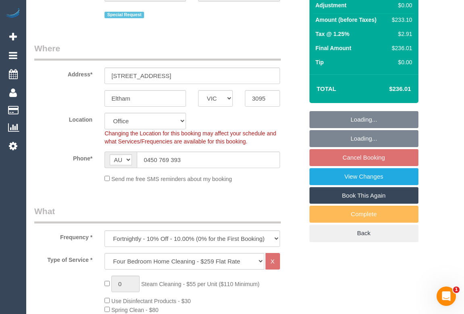
select select "number:35"
select select "number:12"
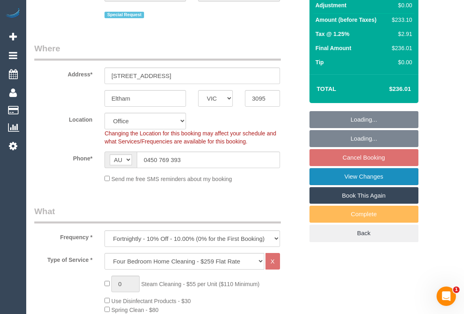
click at [359, 176] on link "View Changes" at bounding box center [364, 176] width 109 height 17
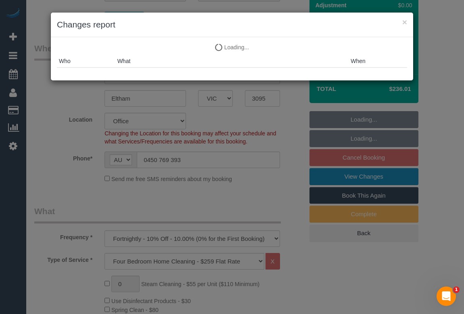
select select "object:2136"
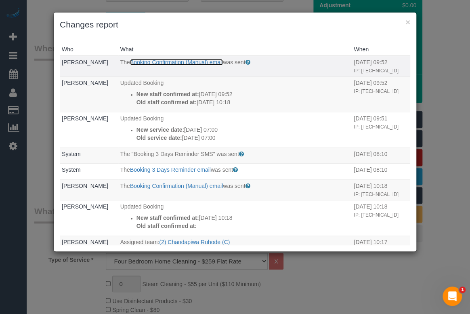
click at [177, 60] on link "Booking Confirmation (Manual) email" at bounding box center [176, 62] width 93 height 6
click at [184, 61] on link "Booking Confirmation (Manual) email" at bounding box center [176, 62] width 93 height 6
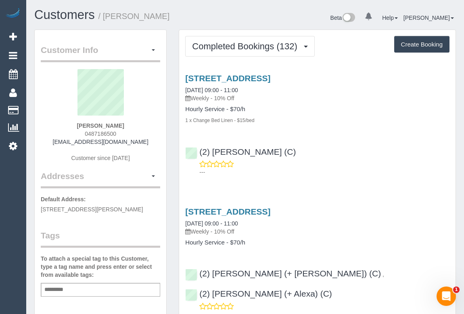
click at [298, 121] on div "1 x Change Bed Linen - $15/bed" at bounding box center [317, 120] width 264 height 8
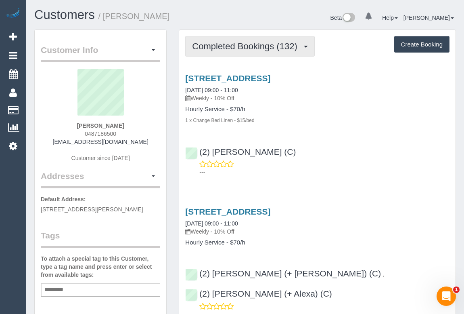
click at [244, 45] on span "Completed Bookings (132)" at bounding box center [246, 46] width 109 height 10
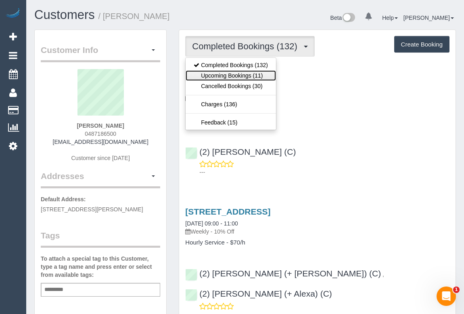
click at [233, 75] on link "Upcoming Bookings (11)" at bounding box center [231, 75] width 90 height 10
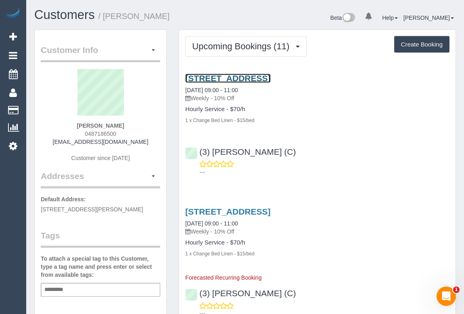
click at [245, 76] on link "3/117 Argyle Street, Fitzroy, VIC 3065" at bounding box center [227, 77] width 85 height 9
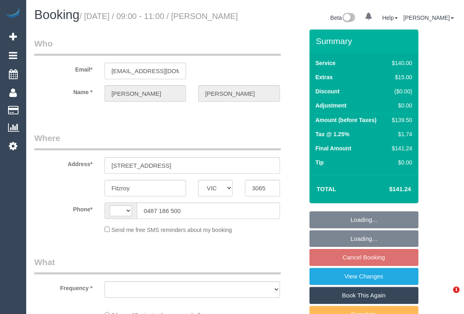
select select "VIC"
select select "number:29"
select select "number:15"
select select "number:18"
select select "number:24"
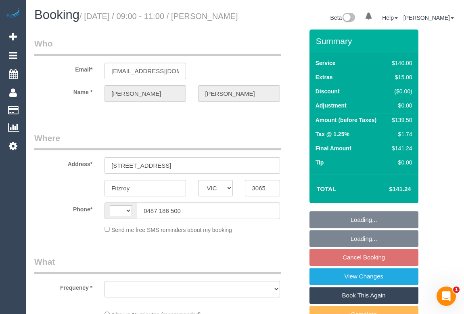
select select "number:35"
select select "number:12"
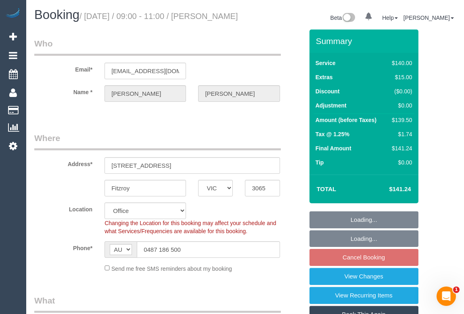
select select "string:AU"
select select "object:842"
select select "string:stripe-pm_1PSZT32GScqysDRV63URR9qF"
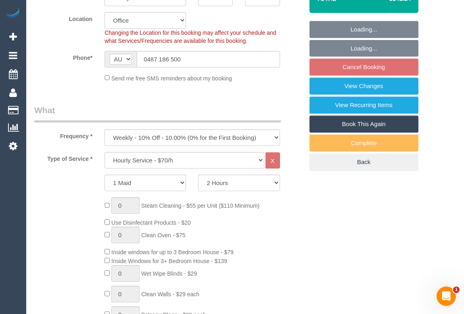
select select "object:2129"
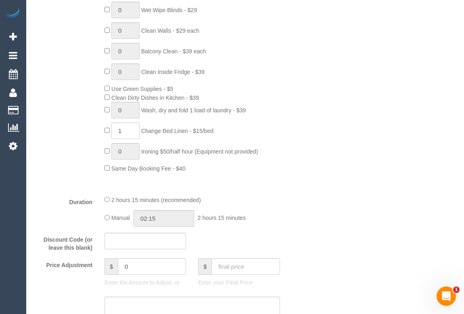
scroll to position [513, 0]
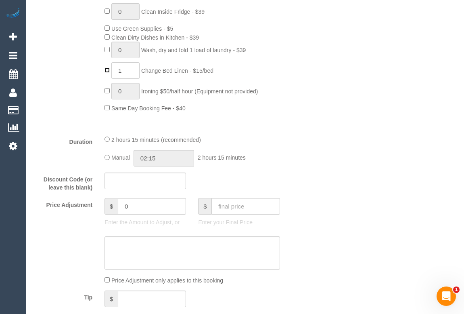
type input "0"
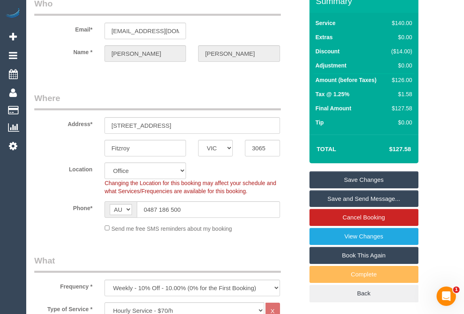
scroll to position [36, 0]
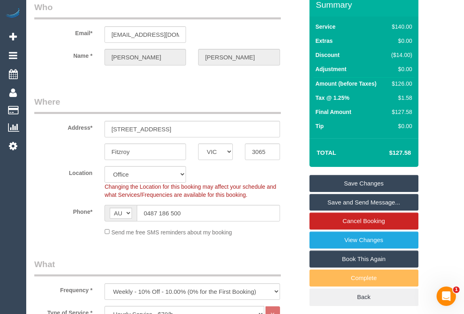
click at [350, 192] on link "Save Changes" at bounding box center [364, 183] width 109 height 17
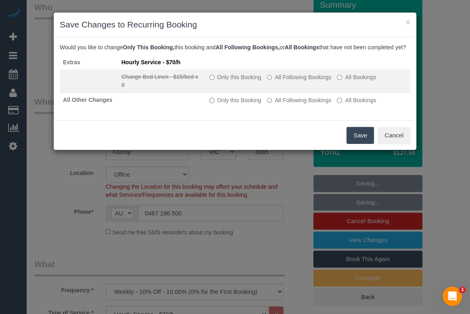
click at [208, 83] on td "Only this Booking All Following Bookings All Bookings" at bounding box center [308, 80] width 204 height 23
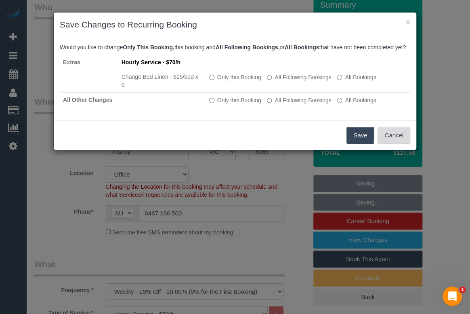
click at [392, 142] on button "Cancel" at bounding box center [393, 135] width 33 height 17
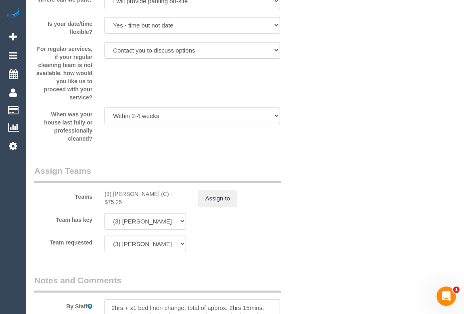
scroll to position [1174, 0]
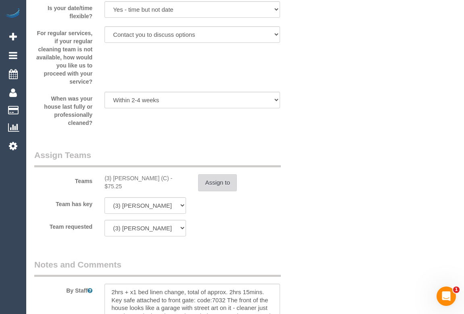
click at [220, 191] on button "Assign to" at bounding box center [217, 182] width 39 height 17
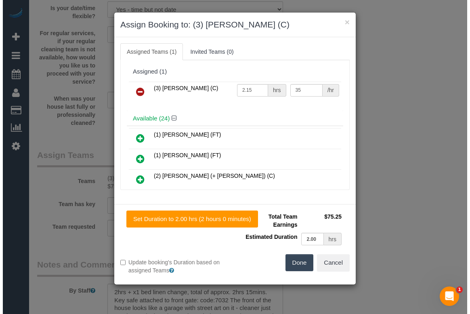
scroll to position [1166, 0]
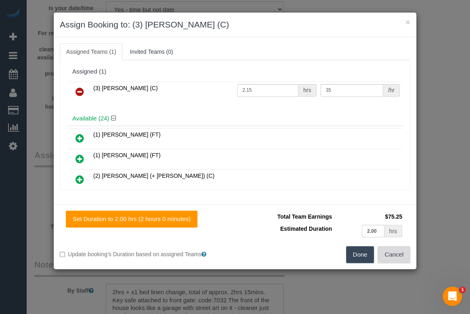
click at [395, 256] on button "Cancel" at bounding box center [393, 254] width 33 height 17
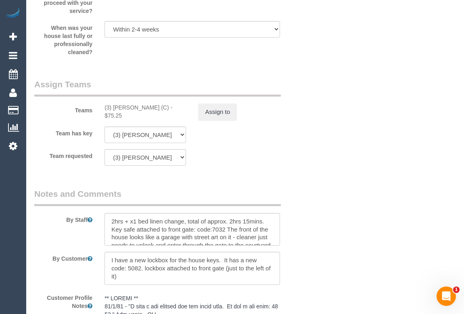
scroll to position [1247, 0]
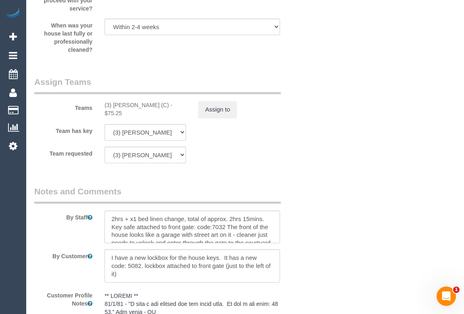
click at [133, 117] on div "(3) Afzaal Ahmad (C) - $75.25" at bounding box center [146, 109] width 82 height 16
click at [205, 118] on button "Assign to" at bounding box center [217, 109] width 39 height 17
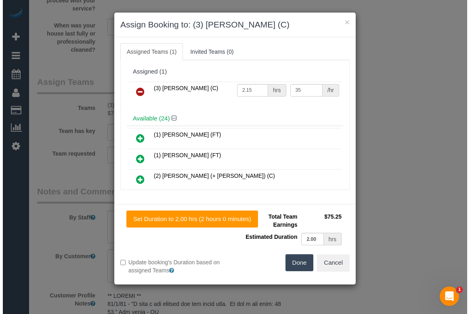
scroll to position [1239, 0]
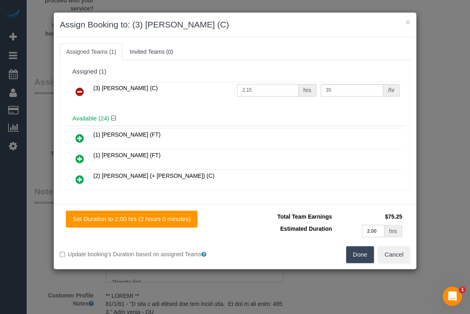
drag, startPoint x: 257, startPoint y: 89, endPoint x: 243, endPoint y: 88, distance: 14.5
click at [243, 88] on input "2.15" at bounding box center [267, 90] width 61 height 13
type input "2"
click at [360, 252] on button "Done" at bounding box center [360, 254] width 28 height 17
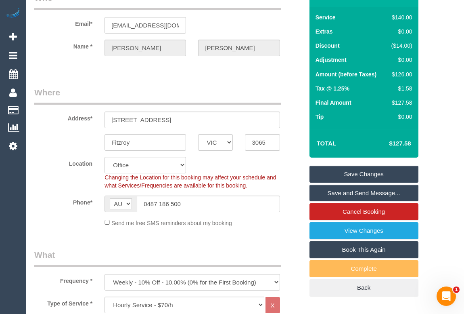
scroll to position [0, 0]
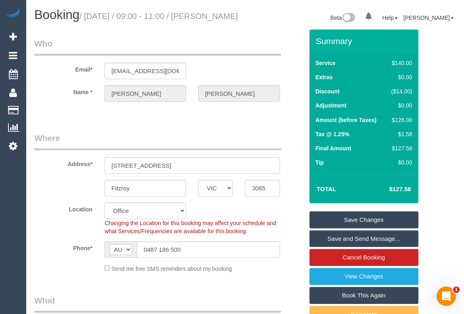
click at [371, 228] on link "Save Changes" at bounding box center [364, 219] width 109 height 17
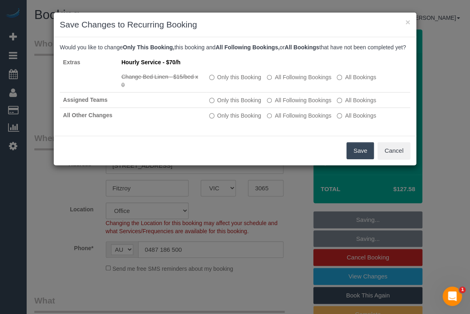
click at [352, 156] on button "Save" at bounding box center [359, 150] width 27 height 17
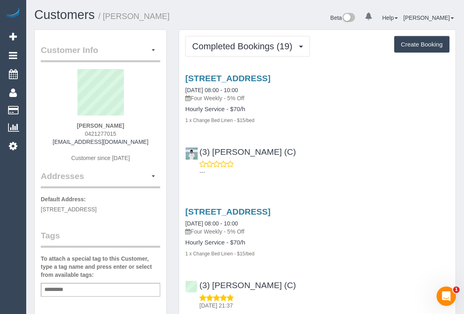
click at [370, 145] on div "(3) Himasha Amarasinghe (C) ---" at bounding box center [317, 158] width 276 height 36
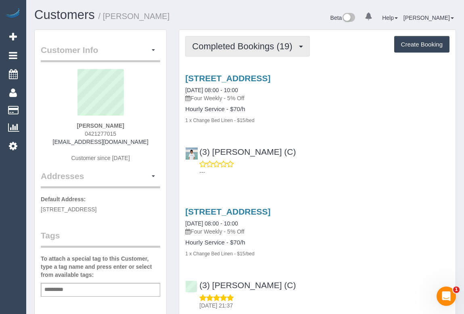
click at [243, 52] on button "Completed Bookings (19)" at bounding box center [247, 46] width 124 height 21
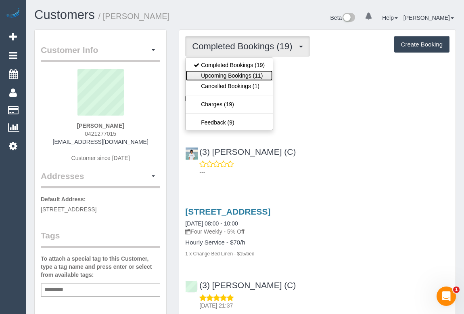
click at [236, 75] on link "Upcoming Bookings (11)" at bounding box center [229, 75] width 87 height 10
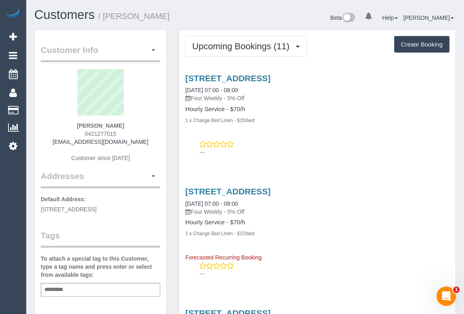
click at [343, 150] on p "---" at bounding box center [324, 152] width 250 height 8
click at [269, 80] on link "4/16 Kensington Road, South Yarra, VIC 3141" at bounding box center [227, 77] width 85 height 9
click at [299, 141] on div "---" at bounding box center [317, 148] width 264 height 16
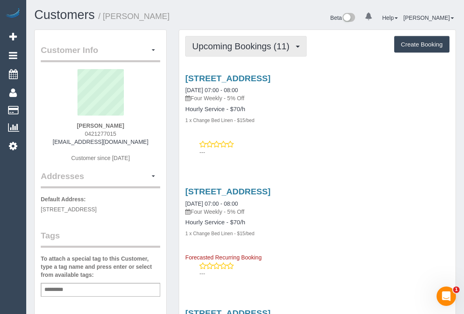
click at [228, 51] on button "Upcoming Bookings (11)" at bounding box center [245, 46] width 121 height 21
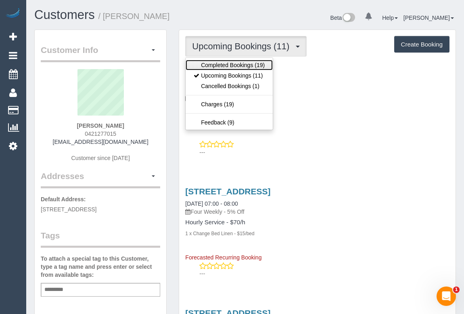
click at [231, 61] on link "Completed Bookings (19)" at bounding box center [229, 65] width 87 height 10
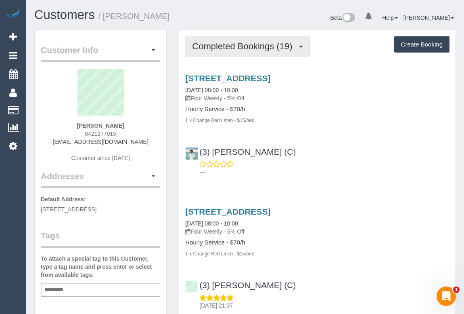
click at [238, 47] on span "Completed Bookings (19)" at bounding box center [244, 46] width 104 height 10
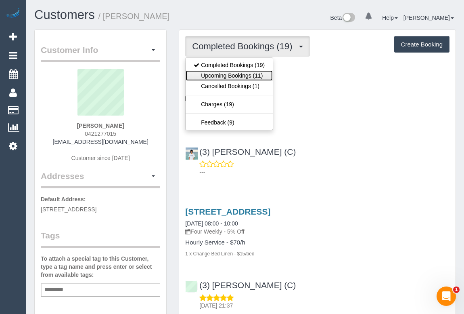
click at [235, 71] on link "Upcoming Bookings (11)" at bounding box center [229, 75] width 87 height 10
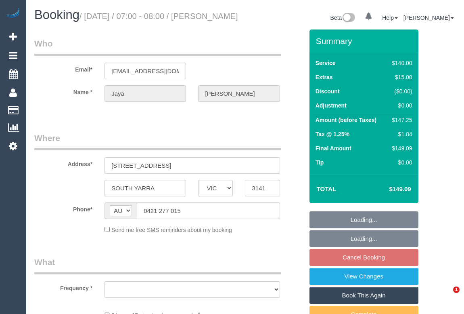
select select "VIC"
select select "string:stripe-pm_1Ohgac2GScqysDRVB1DnbSnp"
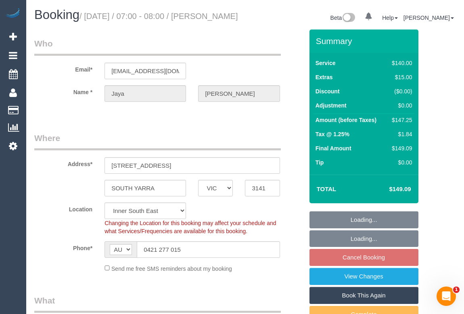
select select "object:691"
select select "number:28"
select select "number:14"
select select "number:19"
select select "number:24"
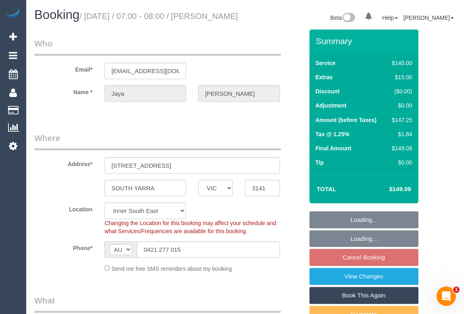
select select "number:34"
select select "number:12"
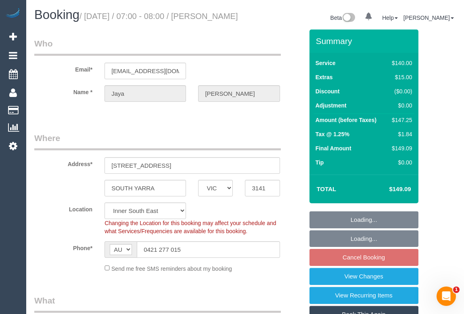
select select "object:1418"
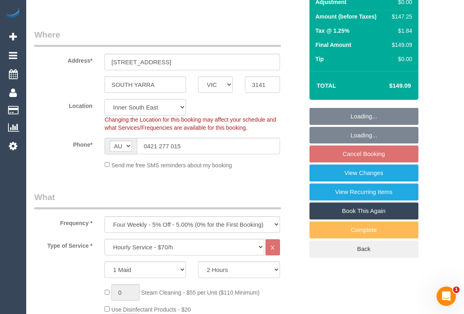
select select "spot1"
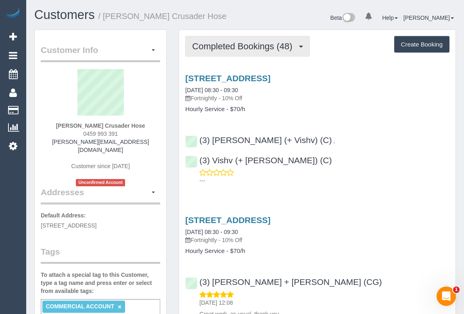
click at [221, 48] on span "Completed Bookings (48)" at bounding box center [244, 46] width 104 height 10
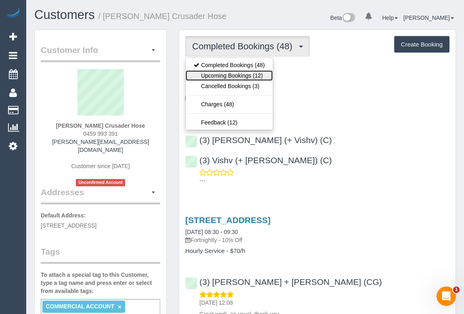
click at [230, 77] on link "Upcoming Bookings (12)" at bounding box center [229, 75] width 87 height 10
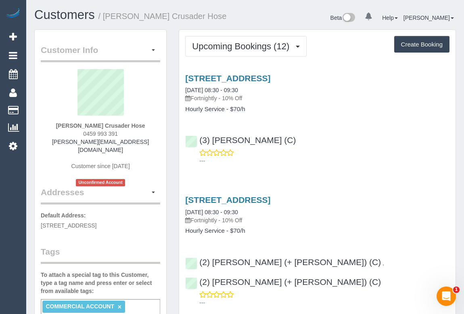
click at [303, 126] on div "[STREET_ADDRESS] [DATE] 08:30 - 09:30 Fortnightly - 10% Off Hourly Service - $7…" at bounding box center [317, 118] width 276 height 102
click at [270, 75] on link "[STREET_ADDRESS]" at bounding box center [227, 77] width 85 height 9
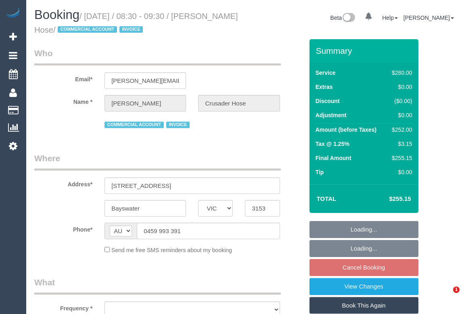
select select "VIC"
select select "240"
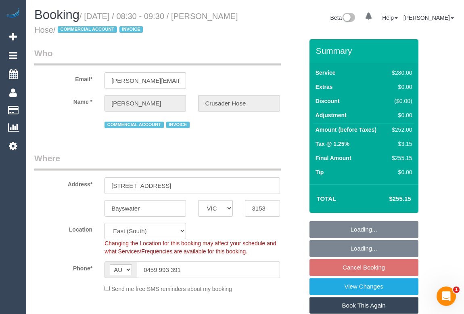
select select "object:712"
select select "number:28"
select select "number:14"
select select "number:19"
select select "number:36"
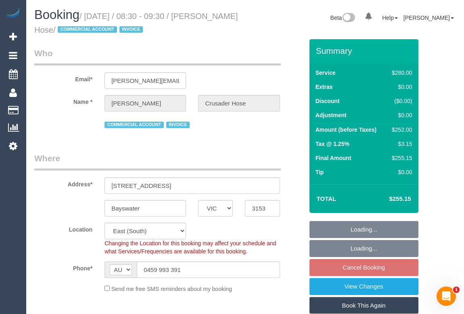
select select "number:35"
select select "object:867"
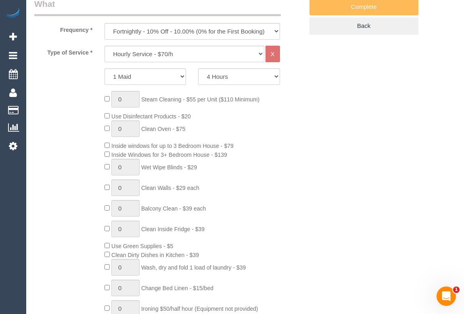
scroll to position [330, 0]
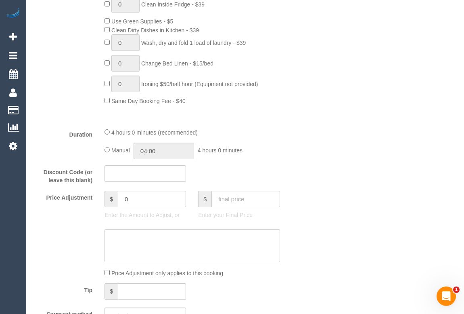
scroll to position [623, 0]
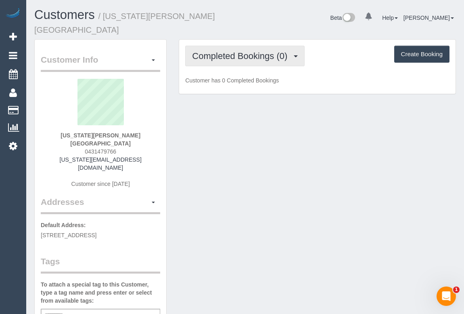
click at [242, 51] on span "Completed Bookings (0)" at bounding box center [241, 56] width 99 height 10
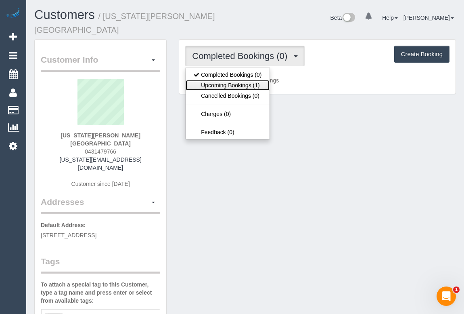
click at [233, 80] on link "Upcoming Bookings (1)" at bounding box center [228, 85] width 84 height 10
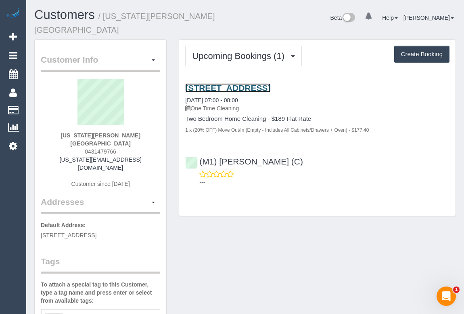
click at [257, 83] on link "[STREET_ADDRESS]" at bounding box center [227, 87] width 85 height 9
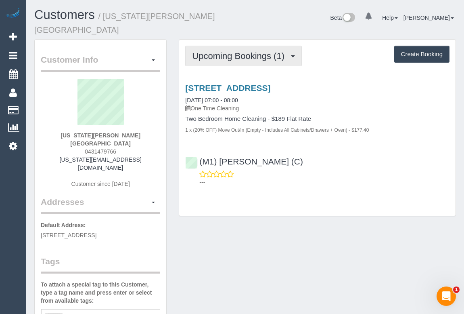
click at [241, 51] on span "Upcoming Bookings (1)" at bounding box center [240, 56] width 96 height 10
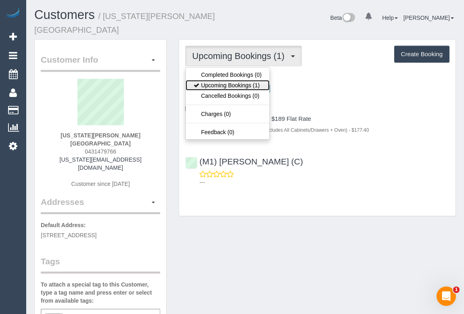
click at [235, 80] on link "Upcoming Bookings (1)" at bounding box center [228, 85] width 84 height 10
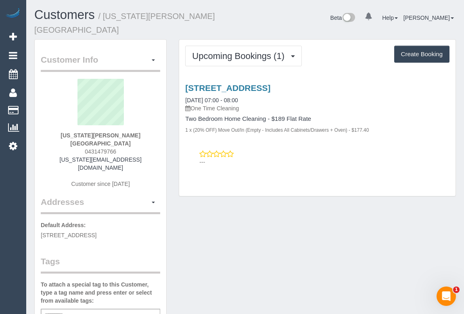
click at [303, 195] on div "Customer Info Edit Contact Info Send Message Email Preferences Special Sales Ta…" at bounding box center [245, 317] width 434 height 557
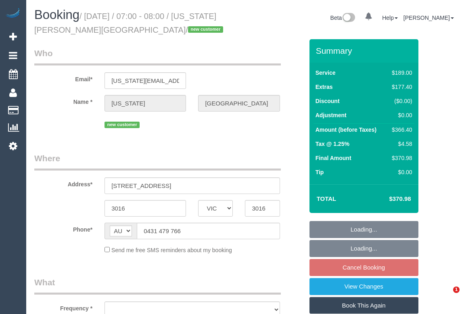
select select "VIC"
select select "string:stripe-pm_1Rpjsa2GScqysDRVvuBrmUNZ"
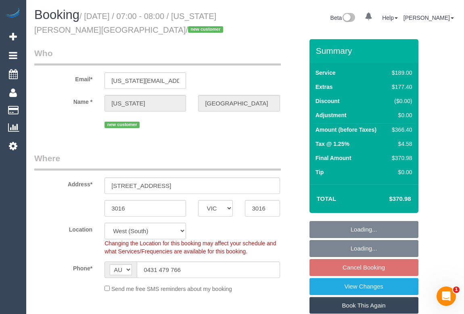
select select "object:825"
select select "number:29"
select select "number:17"
select select "number:19"
select select "number:22"
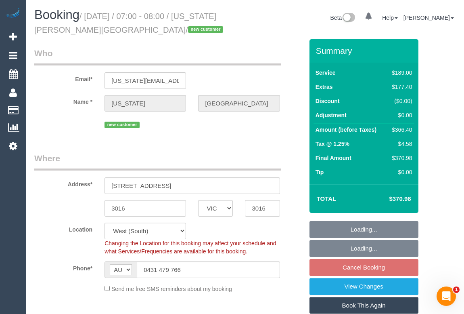
select select "number:26"
select select "spot1"
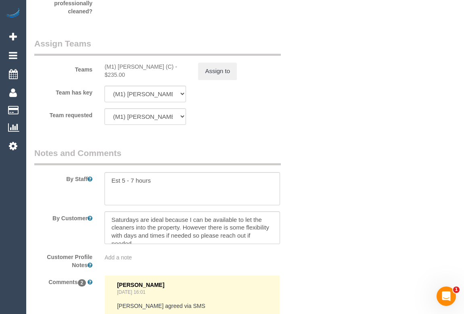
scroll to position [1284, 0]
drag, startPoint x: 102, startPoint y: 68, endPoint x: 163, endPoint y: 70, distance: 61.8
click at [163, 70] on div "(M1) [PERSON_NAME] (C) - $235.00" at bounding box center [145, 70] width 94 height 16
copy div "(M1) [PERSON_NAME] (C)"
click at [222, 73] on button "Assign to" at bounding box center [217, 70] width 39 height 17
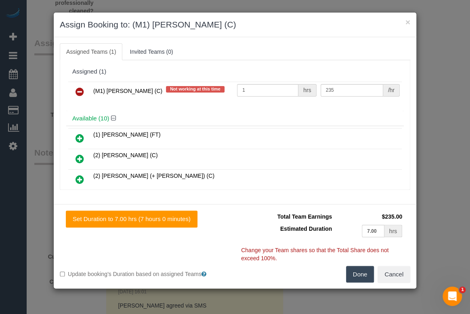
click at [76, 91] on icon at bounding box center [79, 92] width 8 height 10
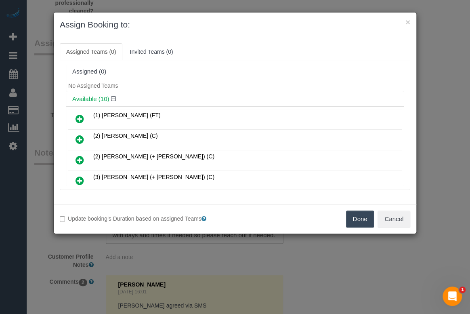
click at [361, 222] on button "Done" at bounding box center [360, 218] width 28 height 17
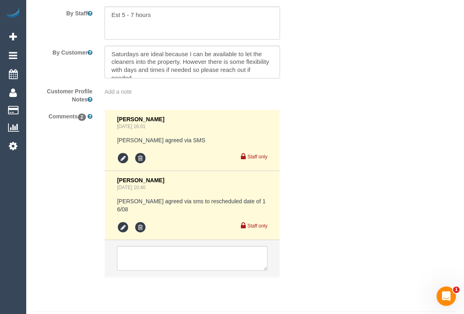
scroll to position [1463, 0]
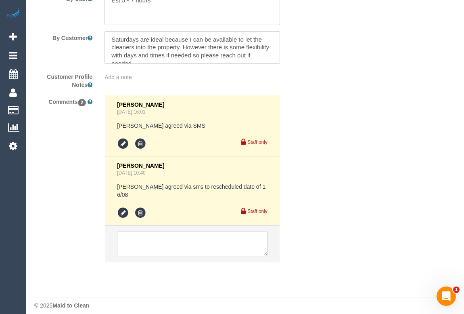
click at [174, 233] on textarea at bounding box center [192, 243] width 150 height 25
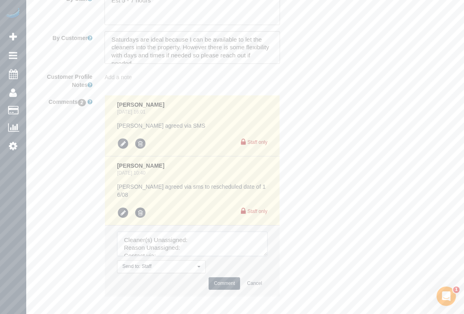
click at [212, 234] on textarea at bounding box center [192, 243] width 150 height 25
paste textarea "(M1) [PERSON_NAME] (C)"
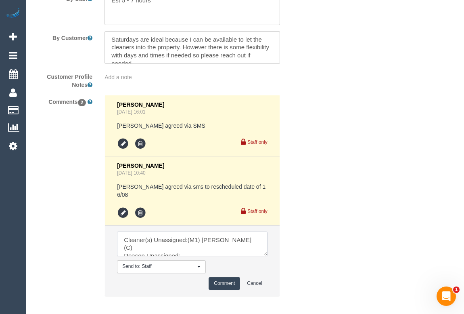
click at [198, 237] on textarea at bounding box center [192, 243] width 150 height 25
click at [218, 241] on textarea at bounding box center [192, 243] width 150 height 25
paste textarea "appointment in [GEOGRAPHIC_DATA] for passport matters"
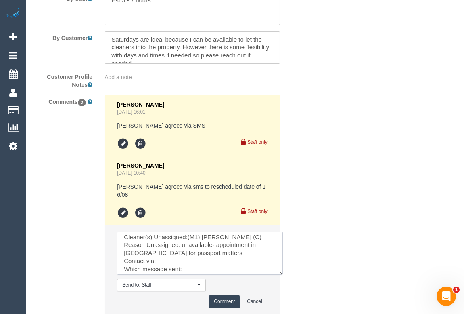
scroll to position [0, 0]
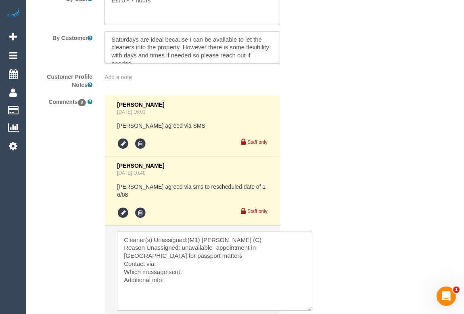
drag, startPoint x: 265, startPoint y: 247, endPoint x: 310, endPoint y: 301, distance: 70.8
click at [310, 301] on textarea at bounding box center [214, 270] width 195 height 79
click at [158, 257] on textarea at bounding box center [214, 270] width 195 height 79
click at [189, 266] on textarea at bounding box center [214, 270] width 195 height 79
click at [174, 275] on textarea at bounding box center [214, 270] width 195 height 79
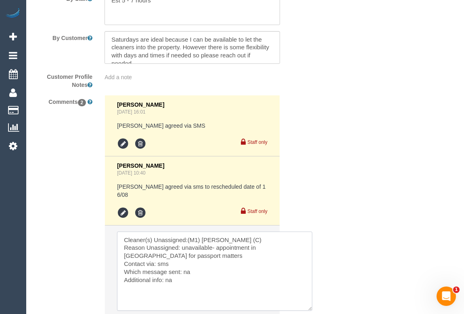
click at [305, 239] on textarea at bounding box center [214, 270] width 195 height 79
type textarea "Cleaner(s) Unassigned:(M1) Jeferson Ortiz (C) Reason Unassigned: unavailable- a…"
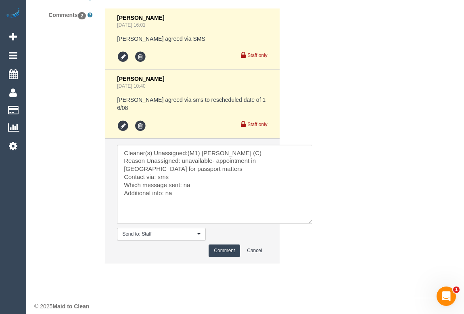
click at [230, 244] on button "Comment" at bounding box center [224, 250] width 31 height 13
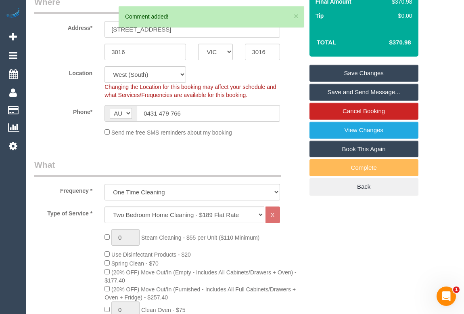
scroll to position [9, 0]
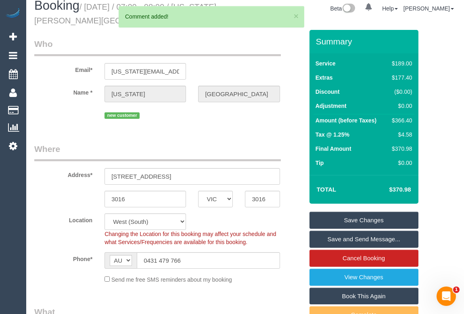
click at [351, 220] on link "Save Changes" at bounding box center [364, 219] width 109 height 17
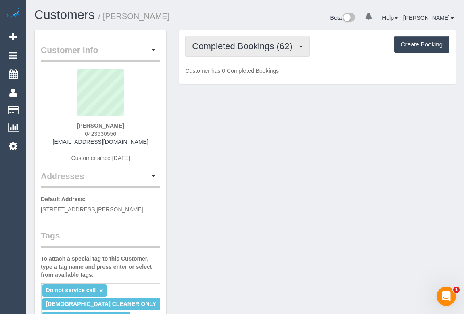
click at [251, 49] on span "Completed Bookings (62)" at bounding box center [244, 46] width 104 height 10
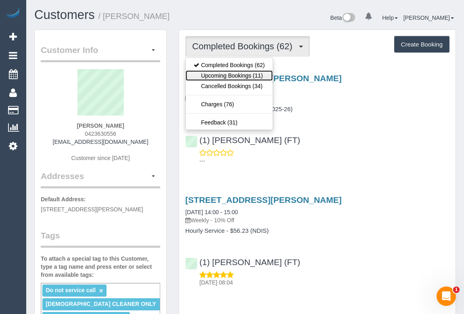
click at [246, 76] on link "Upcoming Bookings (11)" at bounding box center [229, 75] width 87 height 10
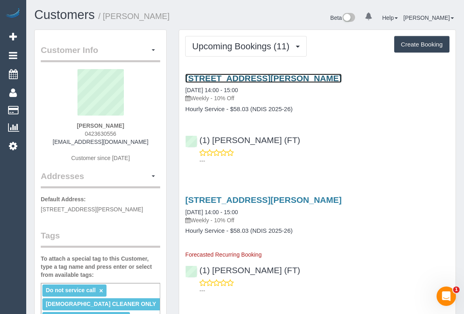
click at [258, 75] on link "26 Yellowstone Street, South Morang, VIC 3752" at bounding box center [263, 77] width 156 height 9
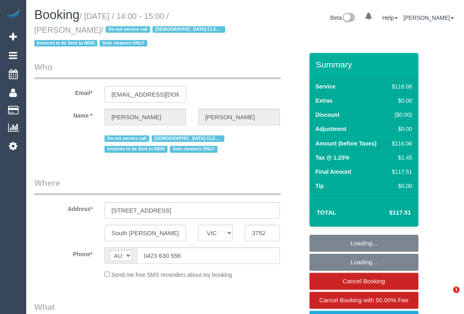
select select "VIC"
select select "number:28"
select select "number:14"
select select "number:19"
select select "number:22"
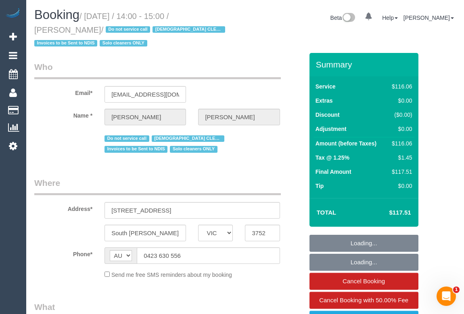
select select "number:34"
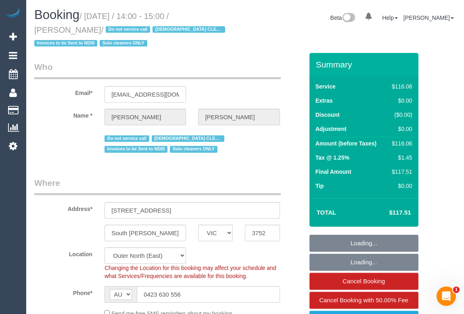
select select "object:1142"
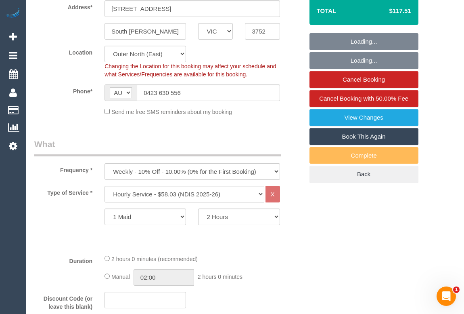
scroll to position [257, 0]
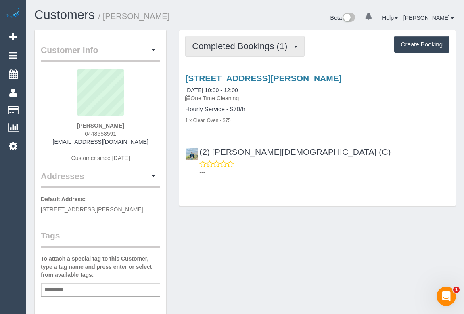
click at [236, 44] on span "Completed Bookings (1)" at bounding box center [241, 46] width 99 height 10
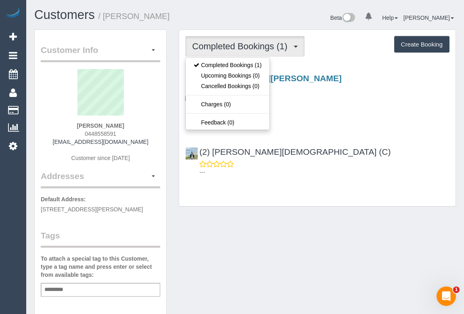
click at [289, 215] on div "Customer Info Edit Contact Info Send Message Email Preferences Special Sales Ta…" at bounding box center [245, 299] width 434 height 541
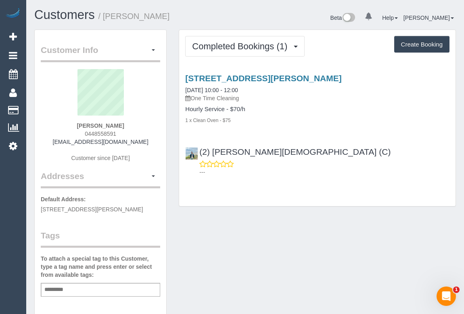
click at [268, 258] on div "Customer Info Edit Contact Info Send Message Email Preferences Special Sales Ta…" at bounding box center [245, 299] width 434 height 541
click at [284, 250] on div "Customer Info Edit Contact Info Send Message Email Preferences Special Sales Ta…" at bounding box center [245, 299] width 434 height 541
drag, startPoint x: 69, startPoint y: 142, endPoint x: 139, endPoint y: 147, distance: 70.4
click at [139, 147] on div "[PERSON_NAME] 0448558591 [EMAIL_ADDRESS][DOMAIN_NAME] Customer since [DATE]" at bounding box center [100, 119] width 119 height 101
copy div "[EMAIL_ADDRESS][DOMAIN_NAME]"
